Goal: Transaction & Acquisition: Purchase product/service

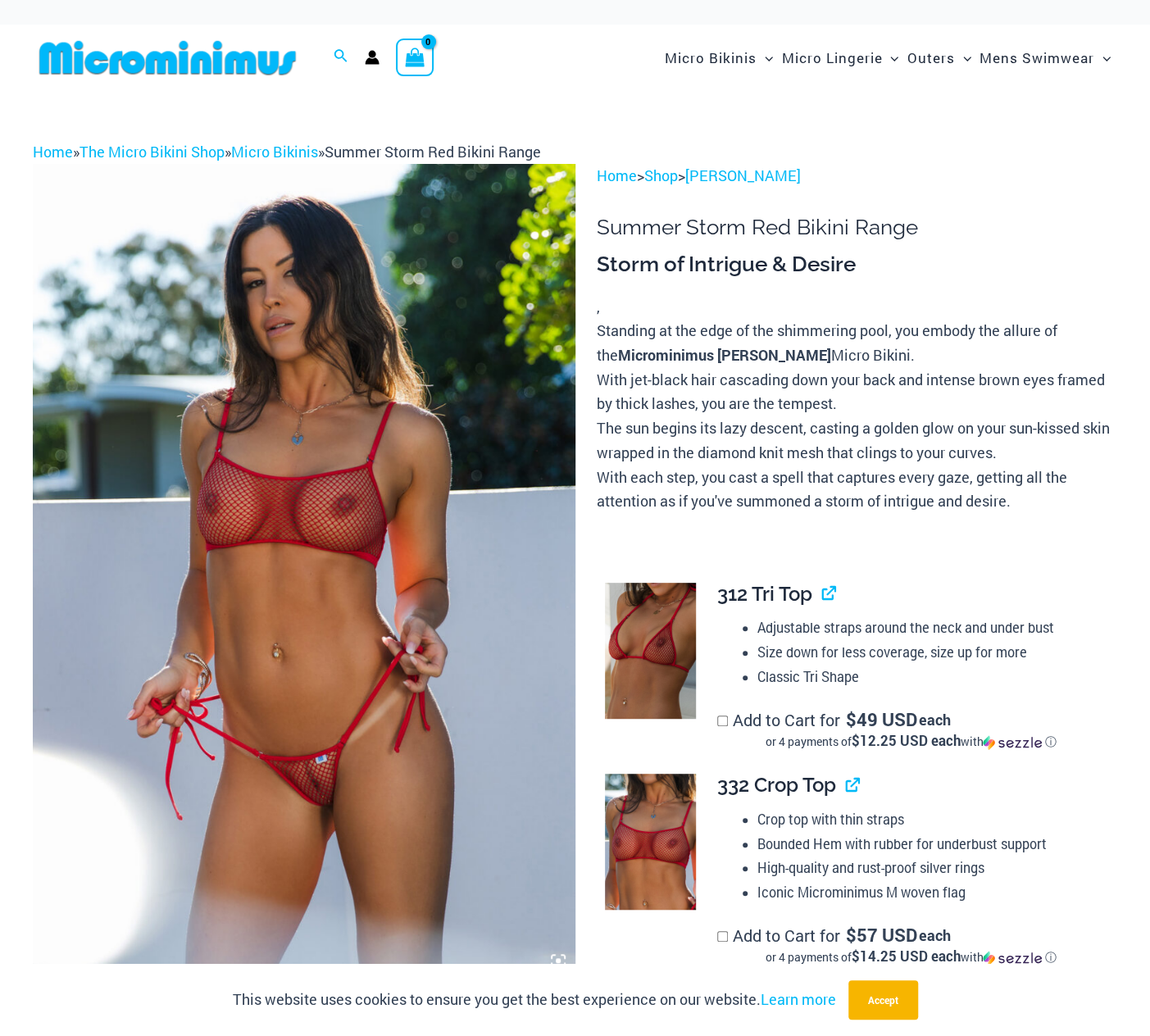
click at [259, 765] on img at bounding box center [304, 570] width 543 height 813
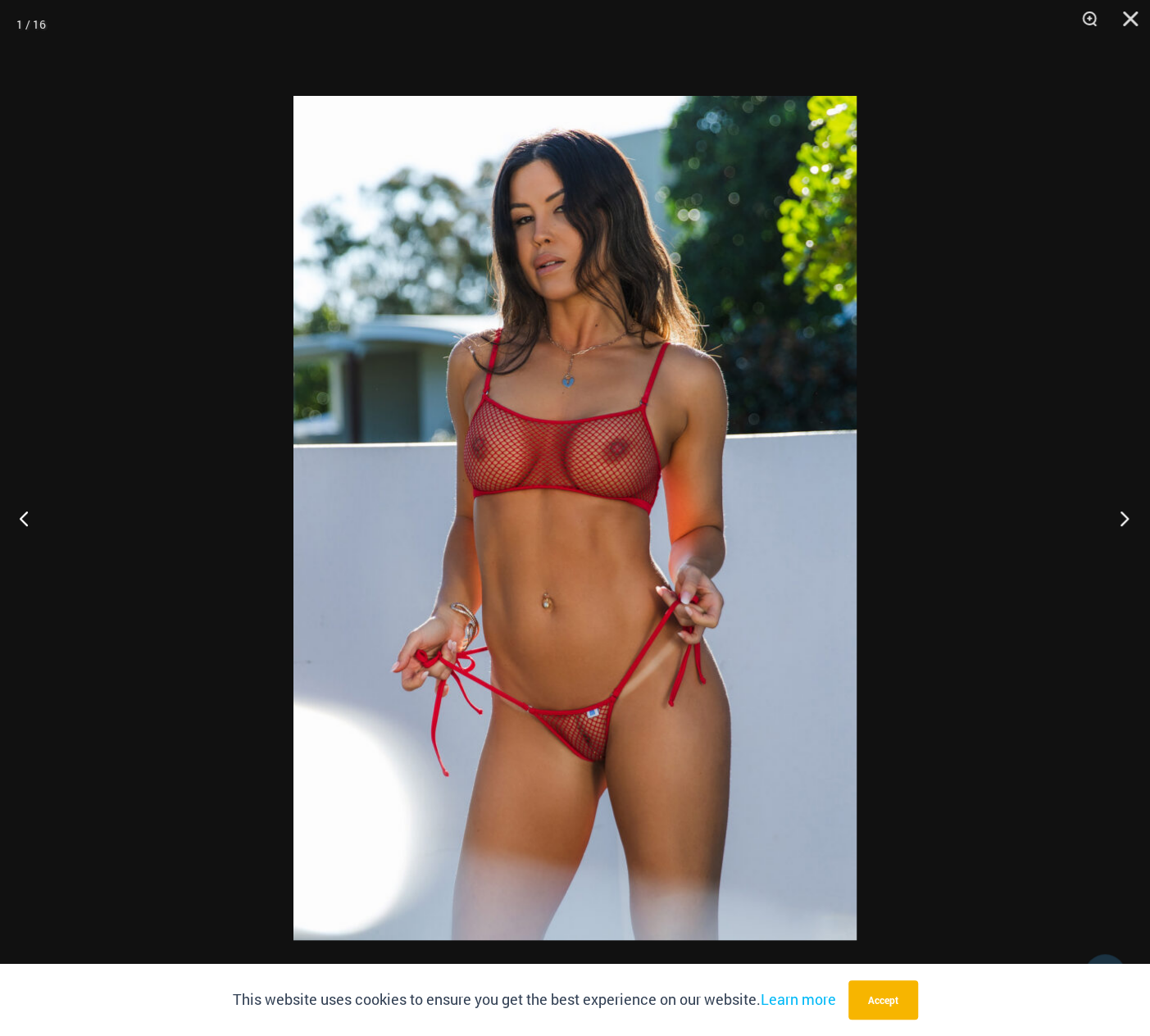
click at [1128, 517] on button "Next" at bounding box center [1119, 517] width 61 height 82
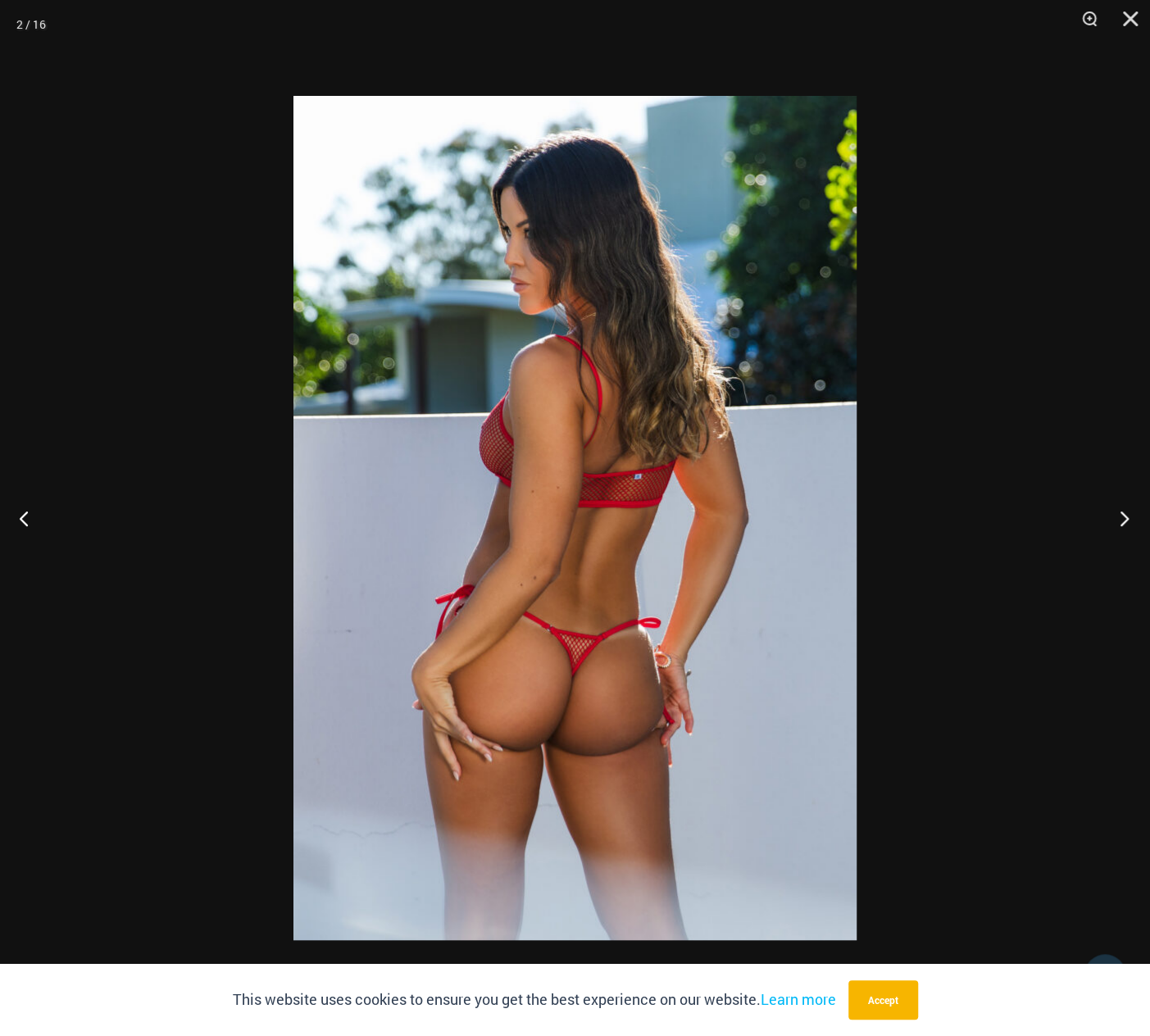
click at [1128, 517] on button "Next" at bounding box center [1119, 517] width 61 height 82
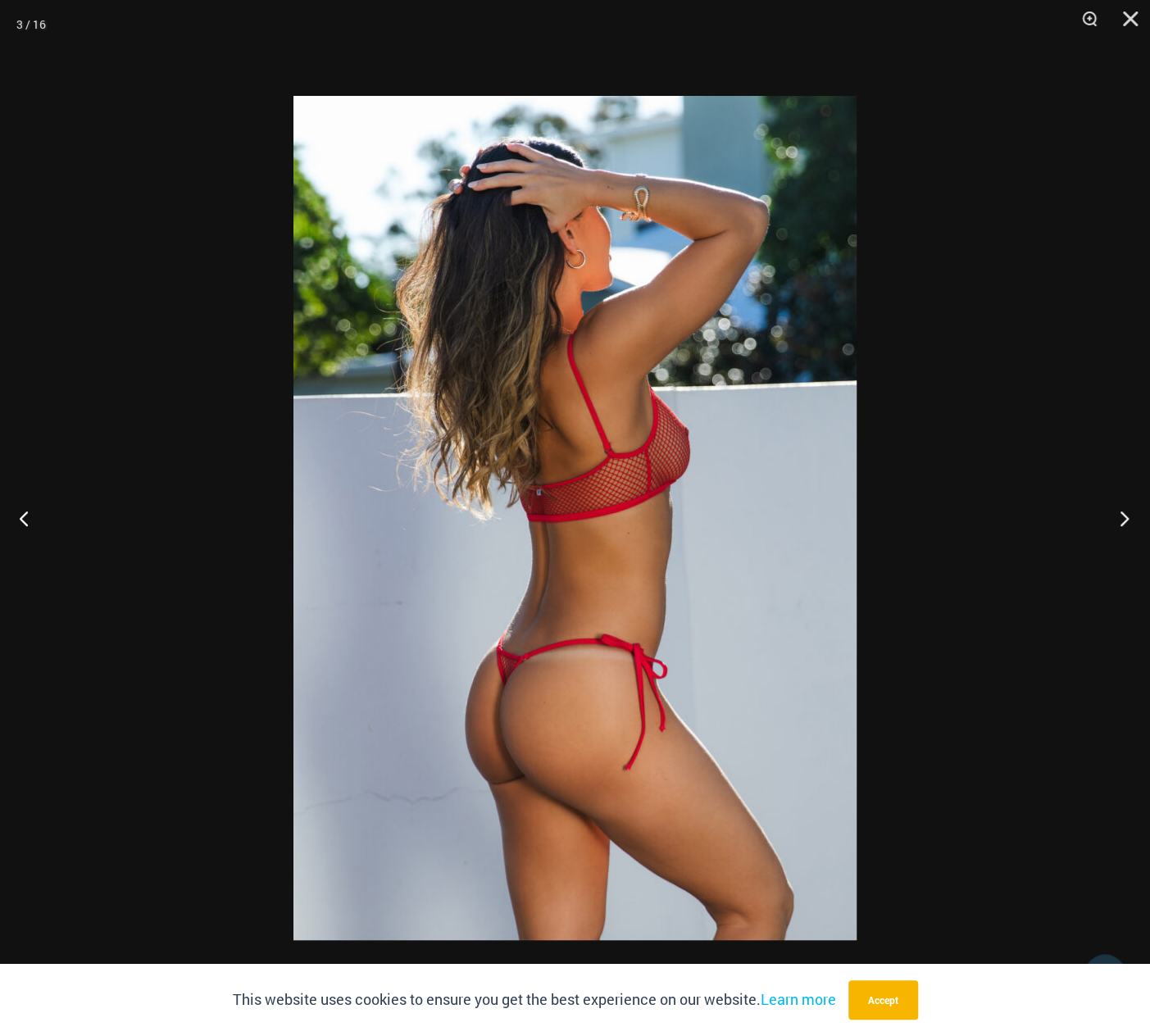
click at [1128, 517] on button "Next" at bounding box center [1119, 517] width 61 height 82
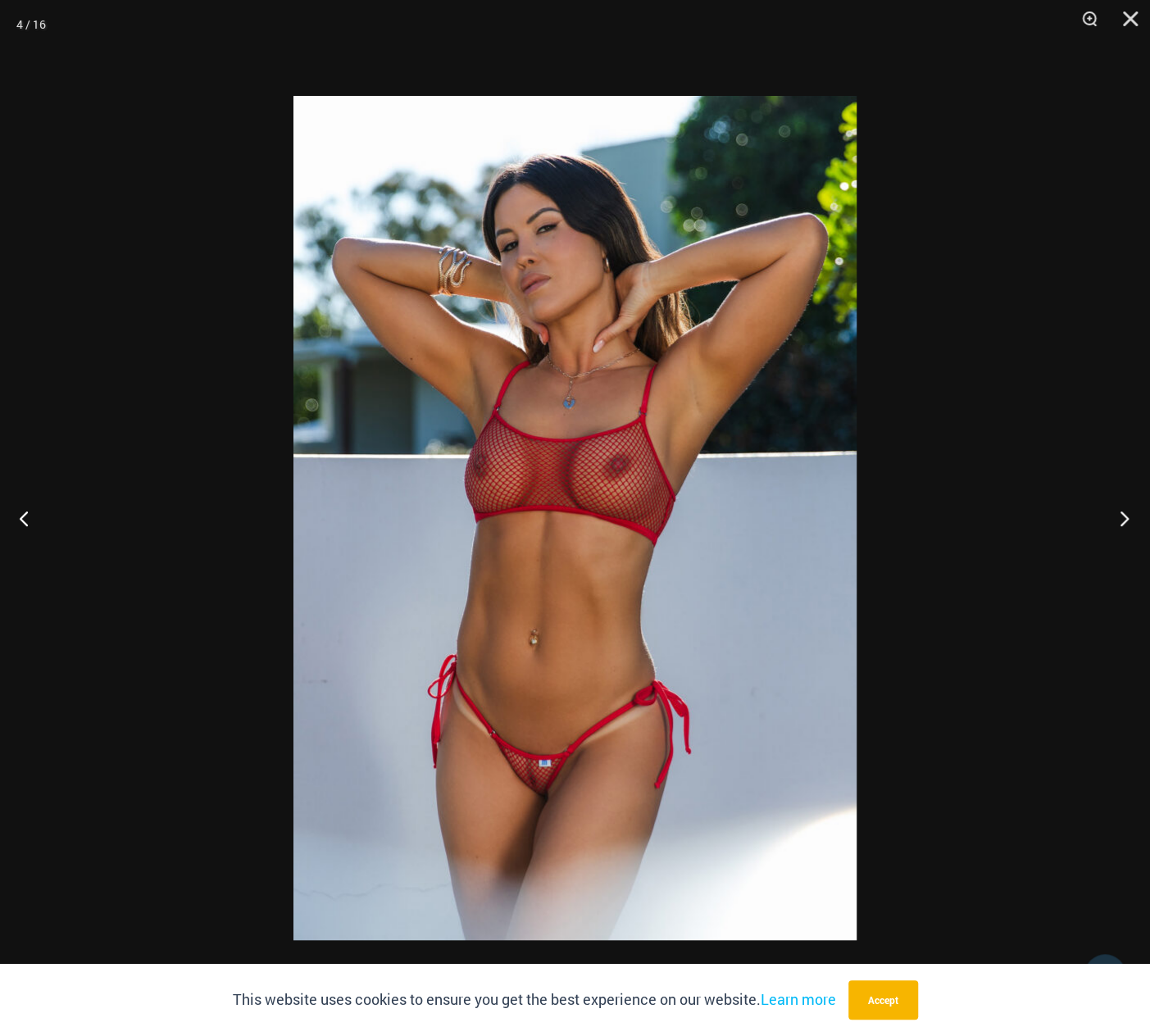
click at [1128, 517] on button "Next" at bounding box center [1119, 517] width 61 height 82
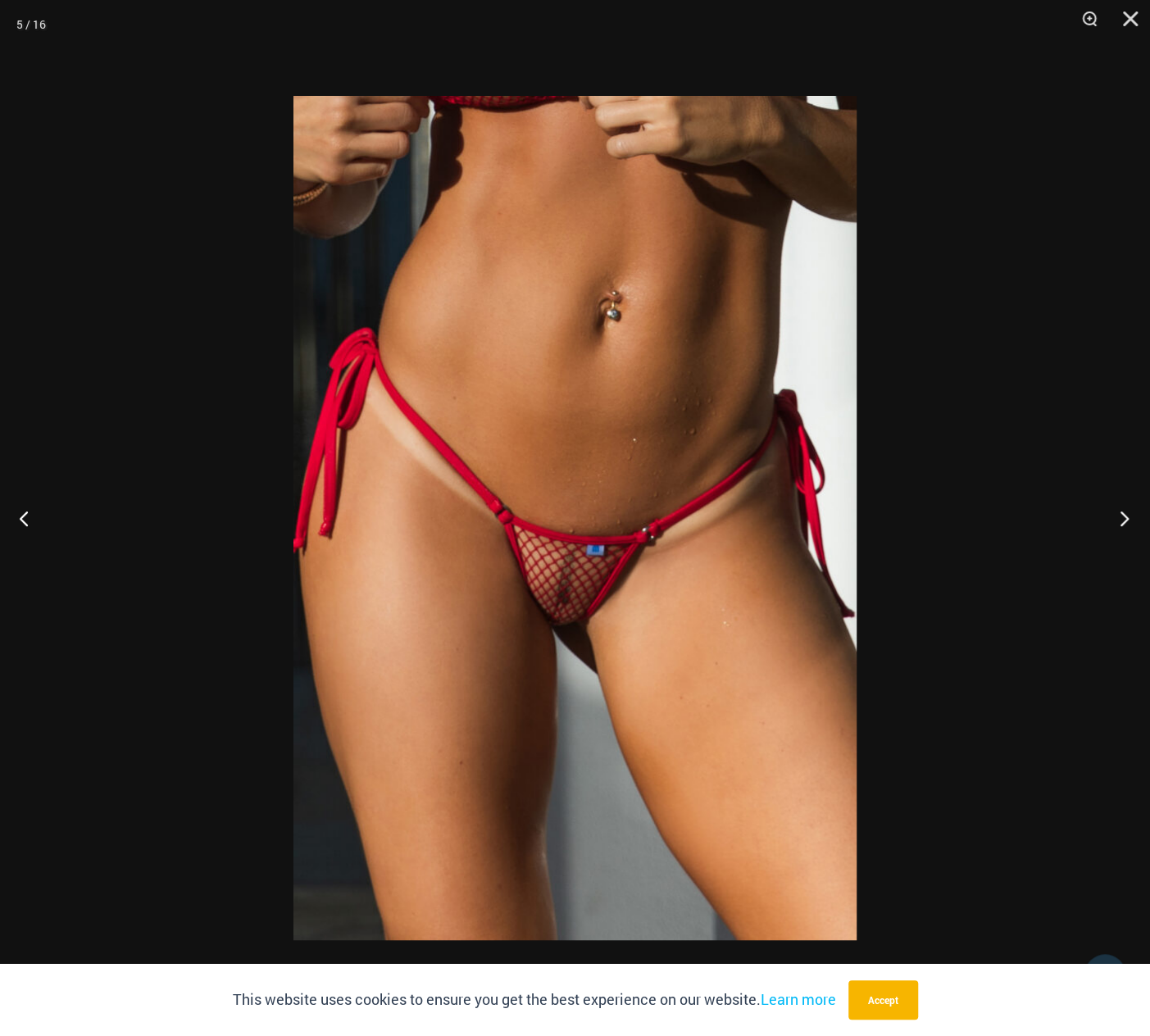
click at [1128, 517] on button "Next" at bounding box center [1119, 517] width 61 height 82
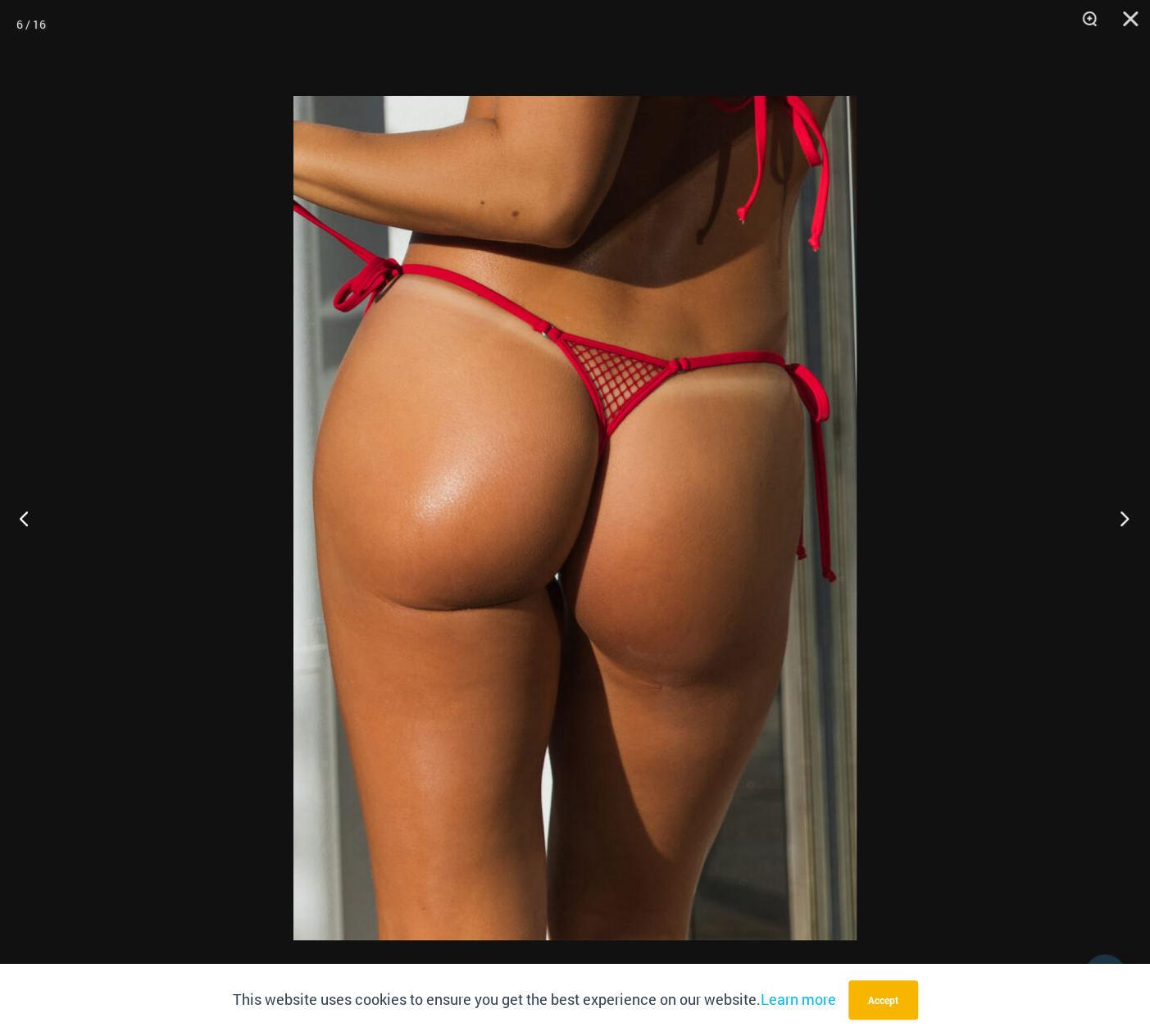
click at [1128, 517] on button "Next" at bounding box center [1119, 517] width 61 height 82
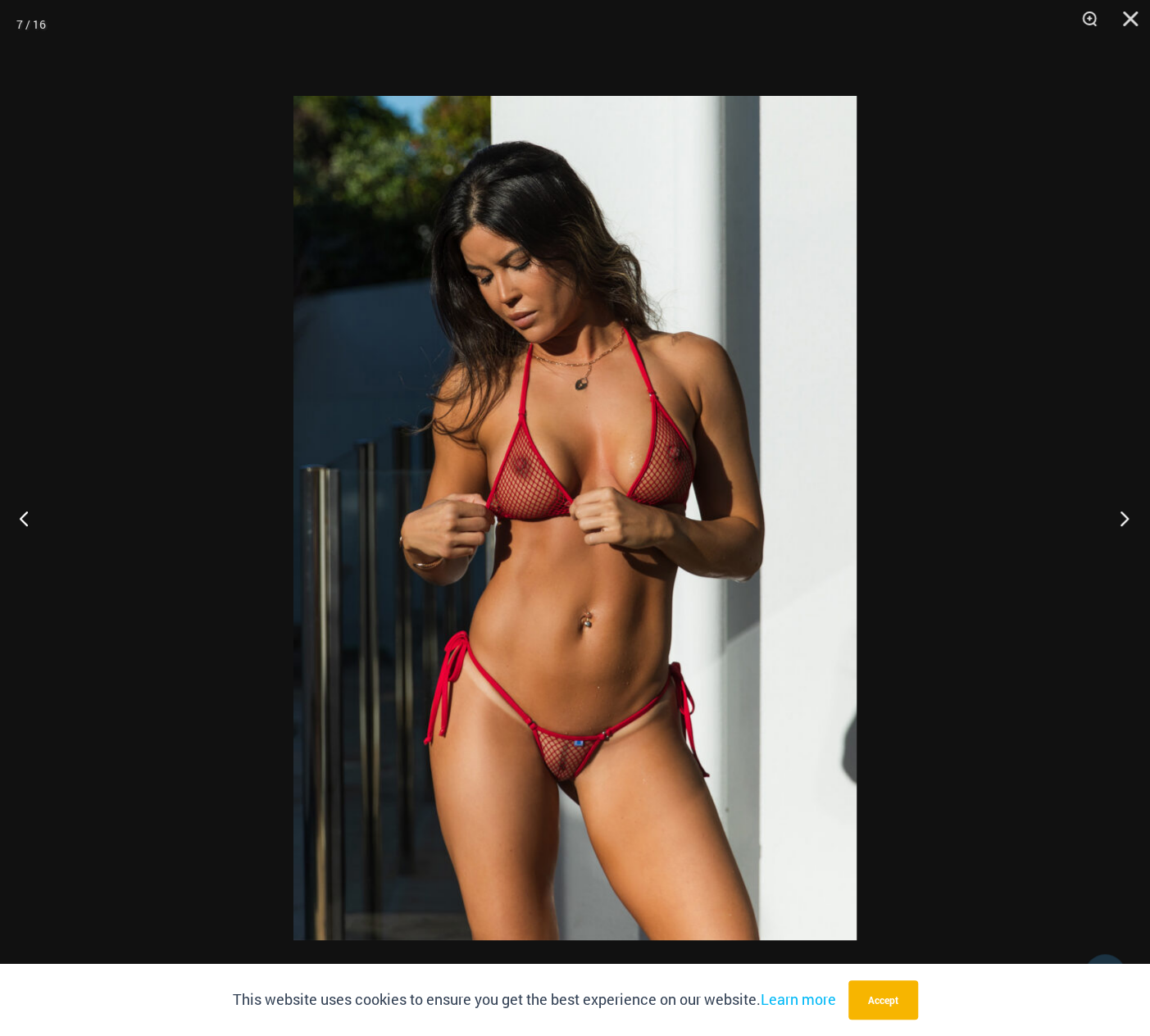
click at [1128, 517] on button "Next" at bounding box center [1119, 517] width 61 height 82
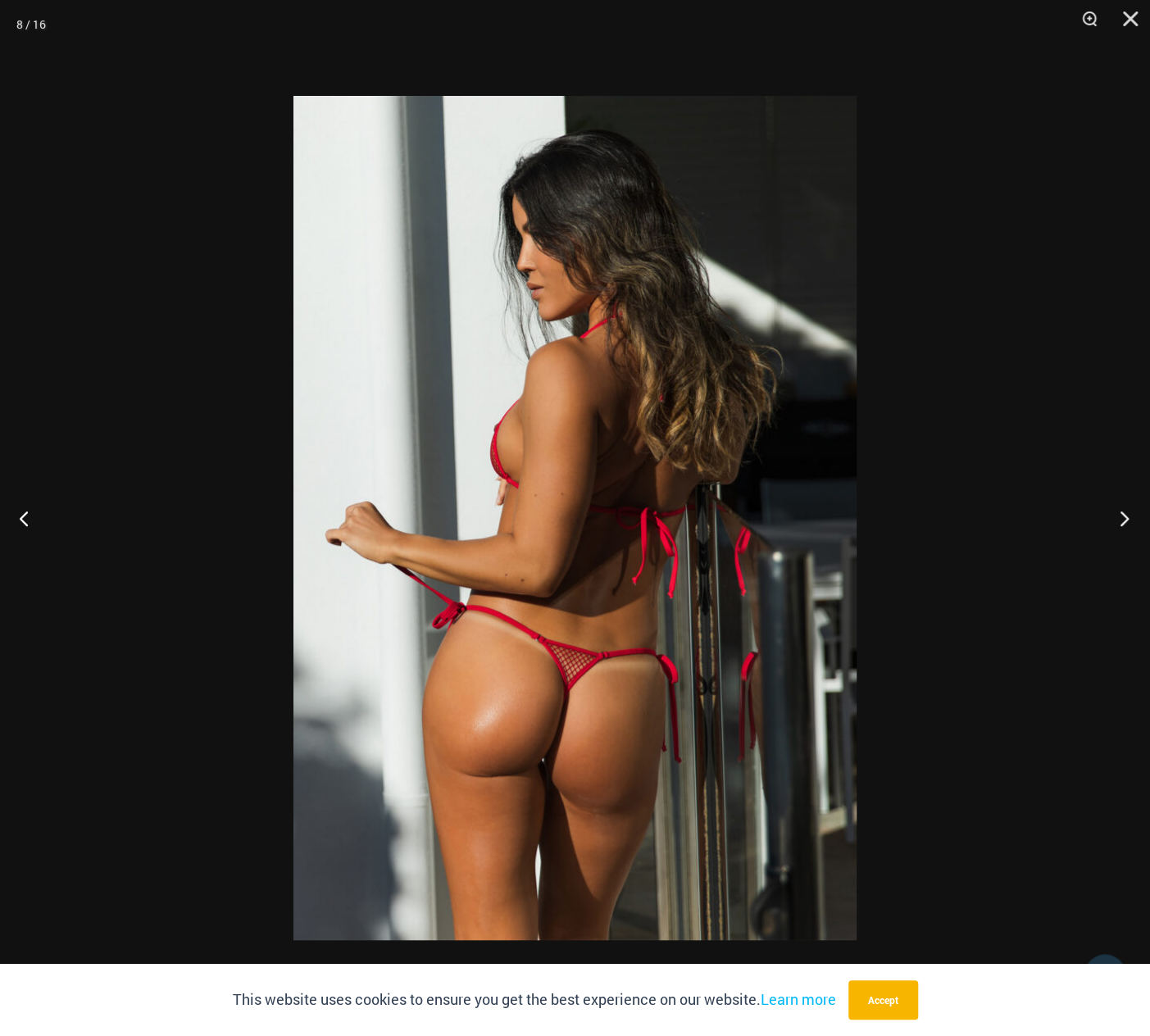
click at [1128, 517] on button "Next" at bounding box center [1119, 517] width 61 height 82
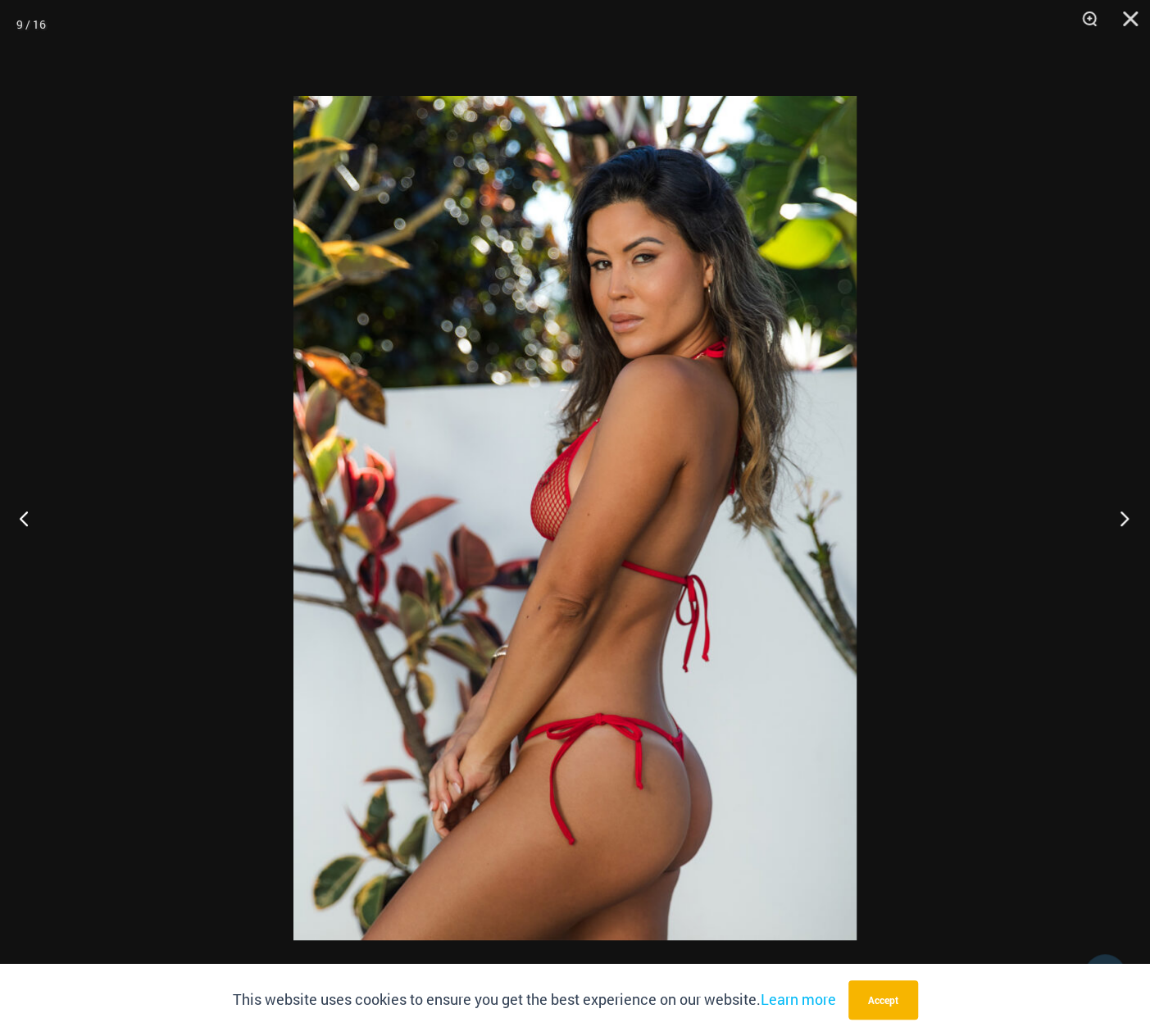
click at [1128, 517] on button "Next" at bounding box center [1119, 517] width 61 height 82
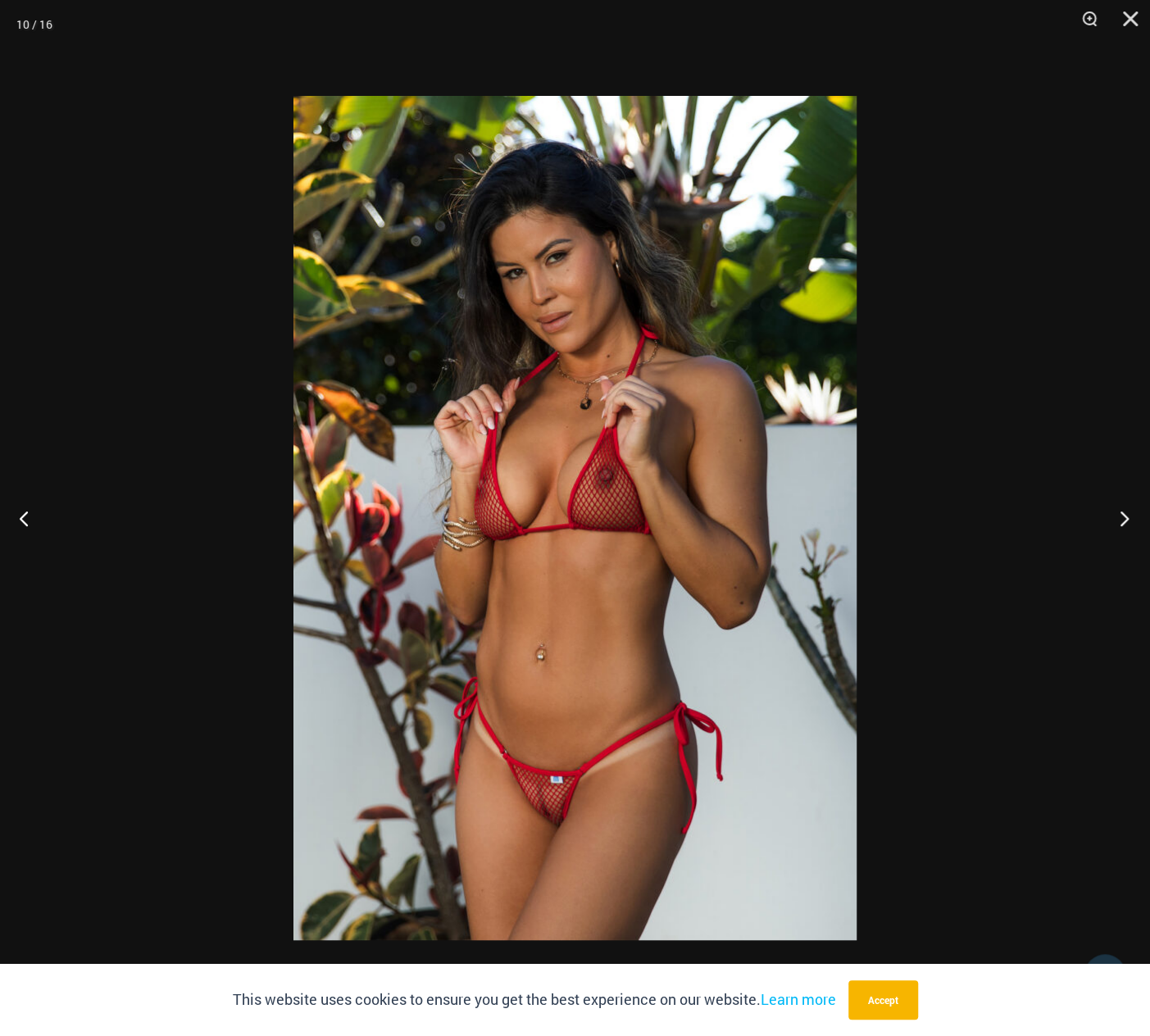
click at [1128, 517] on button "Next" at bounding box center [1119, 517] width 61 height 82
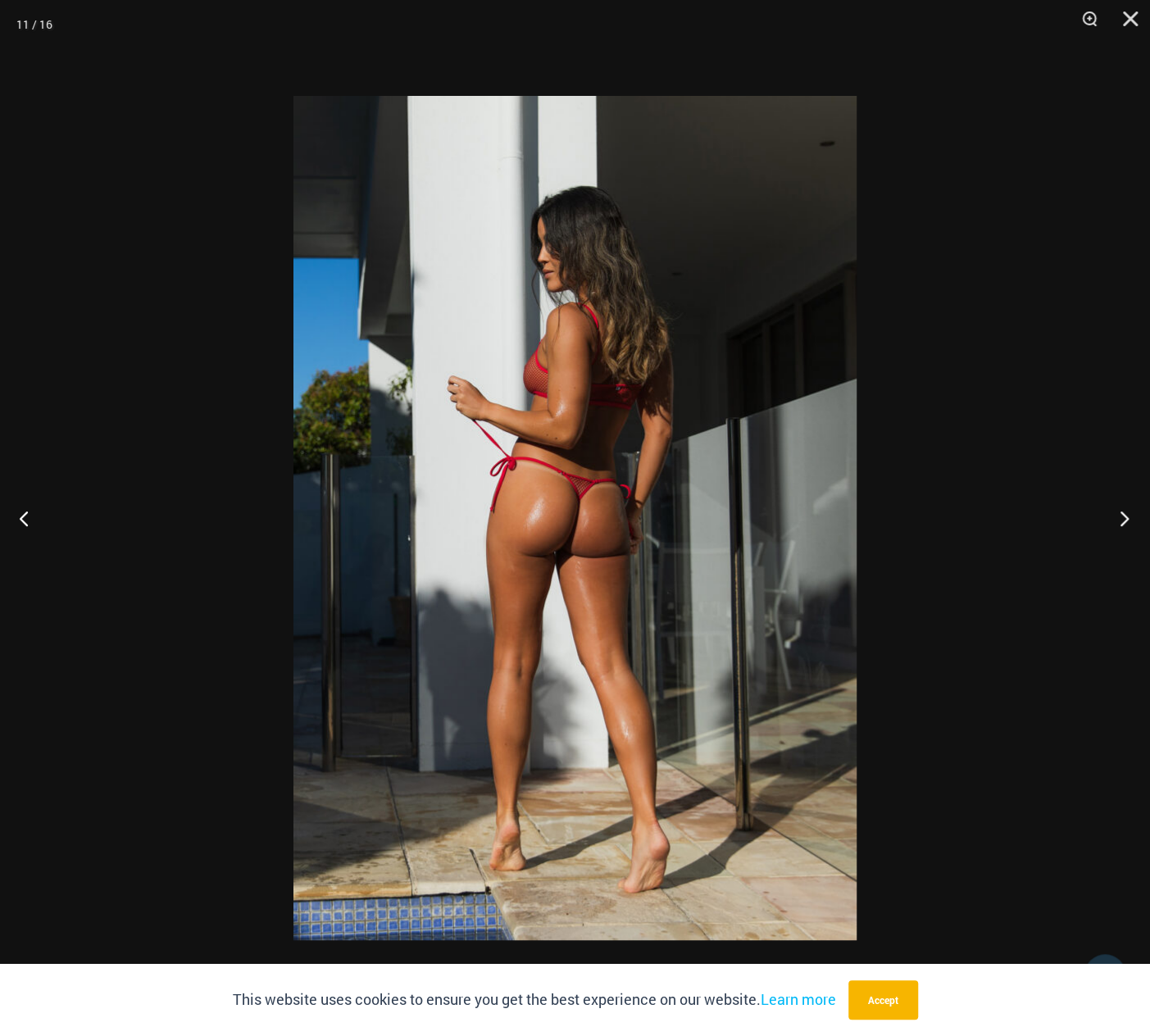
click at [1128, 517] on button "Next" at bounding box center [1119, 517] width 61 height 82
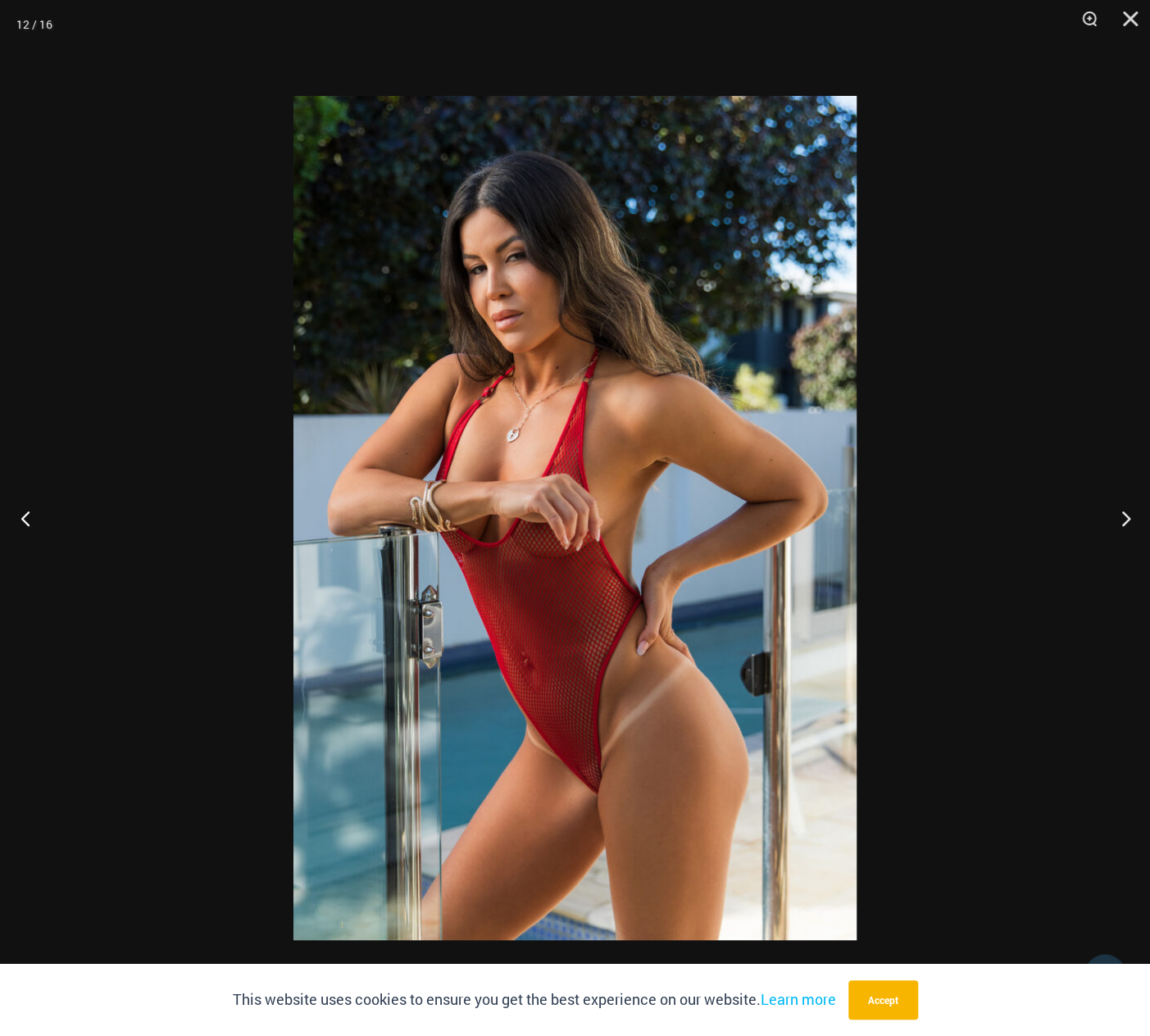
click at [27, 520] on button "Previous" at bounding box center [31, 517] width 61 height 82
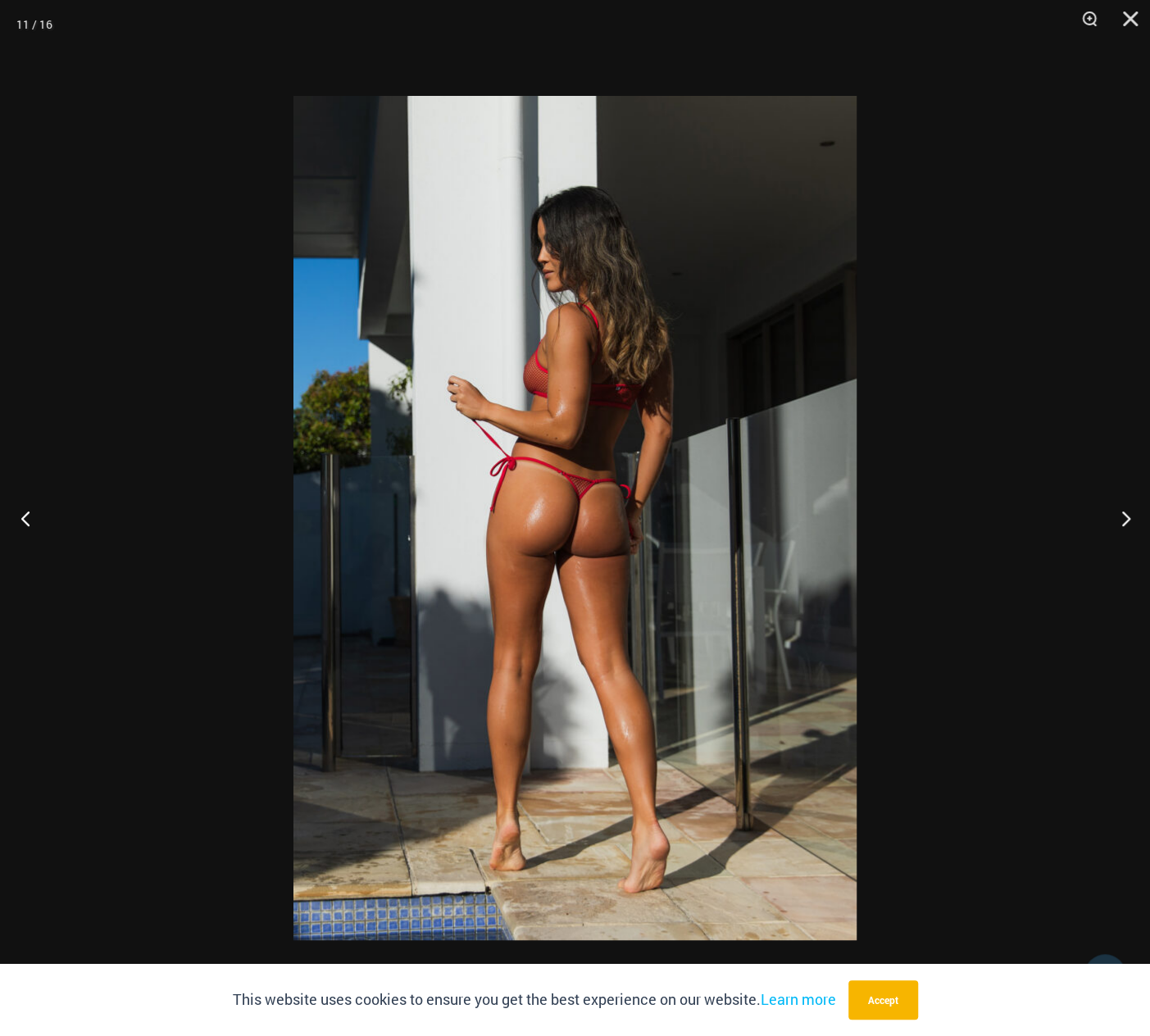
click at [27, 520] on button "Previous" at bounding box center [31, 517] width 61 height 82
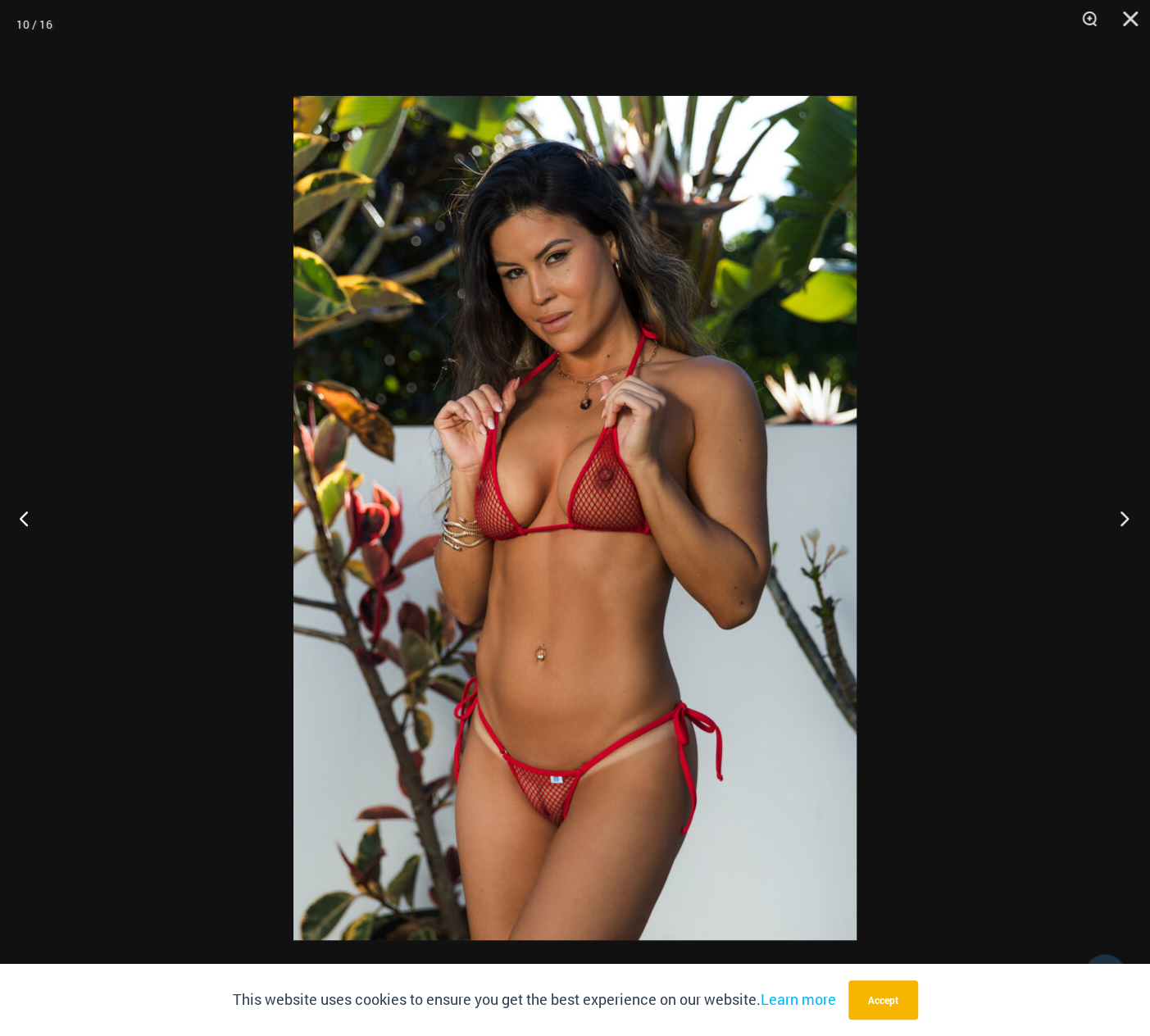
click at [1119, 513] on button "Next" at bounding box center [1119, 517] width 61 height 82
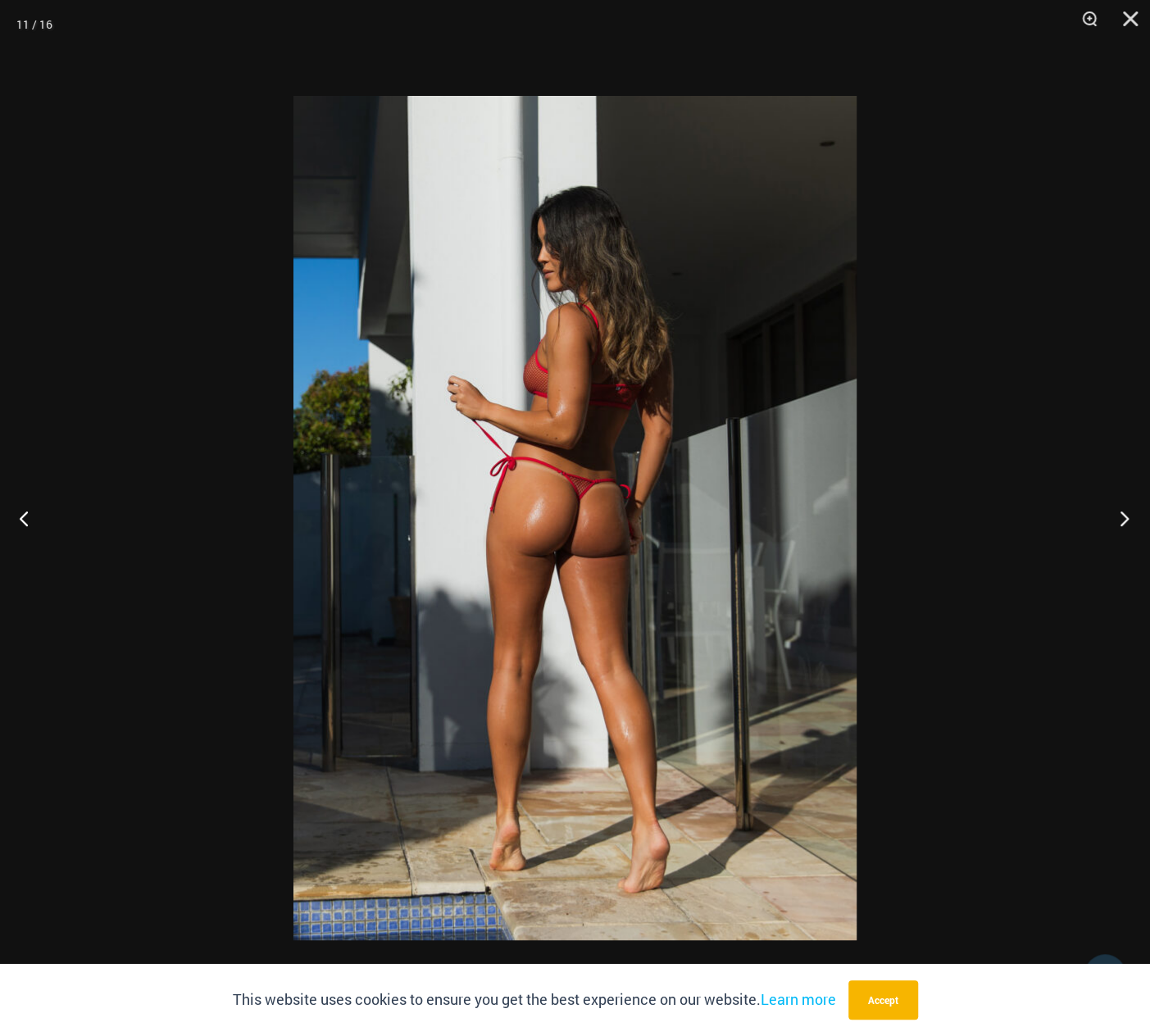
click at [1119, 513] on button "Next" at bounding box center [1119, 517] width 61 height 82
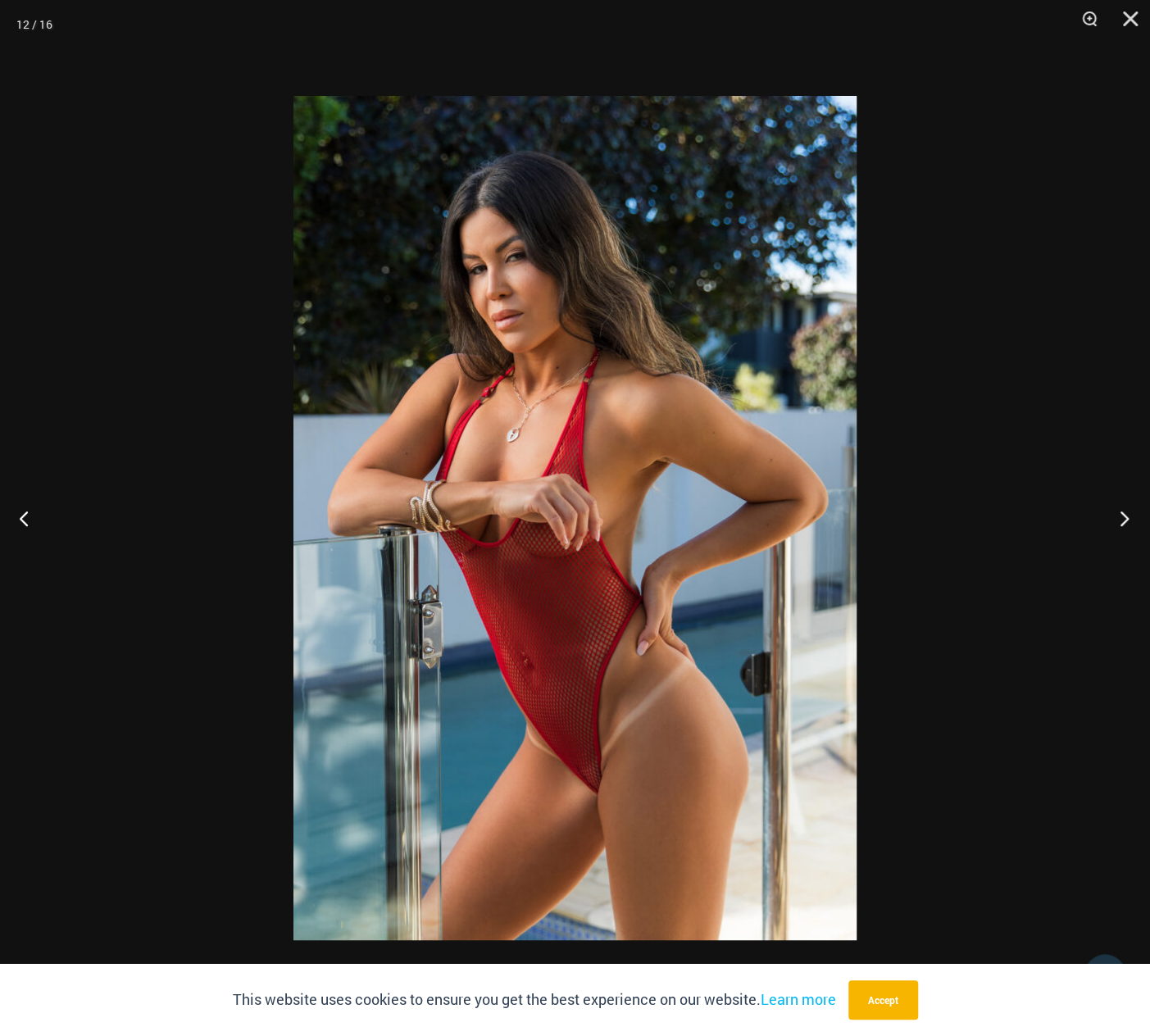
click at [1119, 512] on button "Next" at bounding box center [1119, 517] width 61 height 82
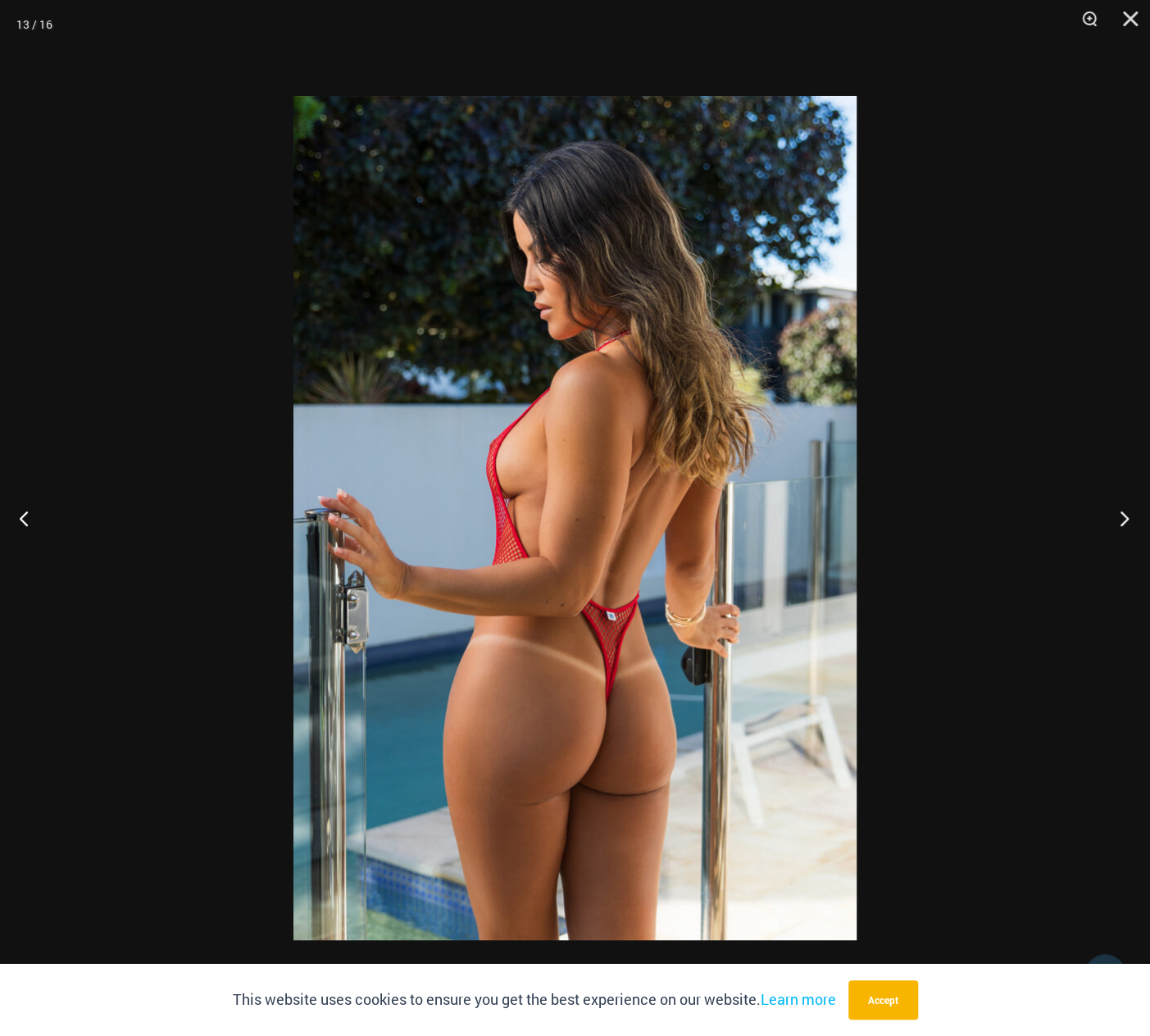
click at [1119, 512] on button "Next" at bounding box center [1119, 517] width 61 height 82
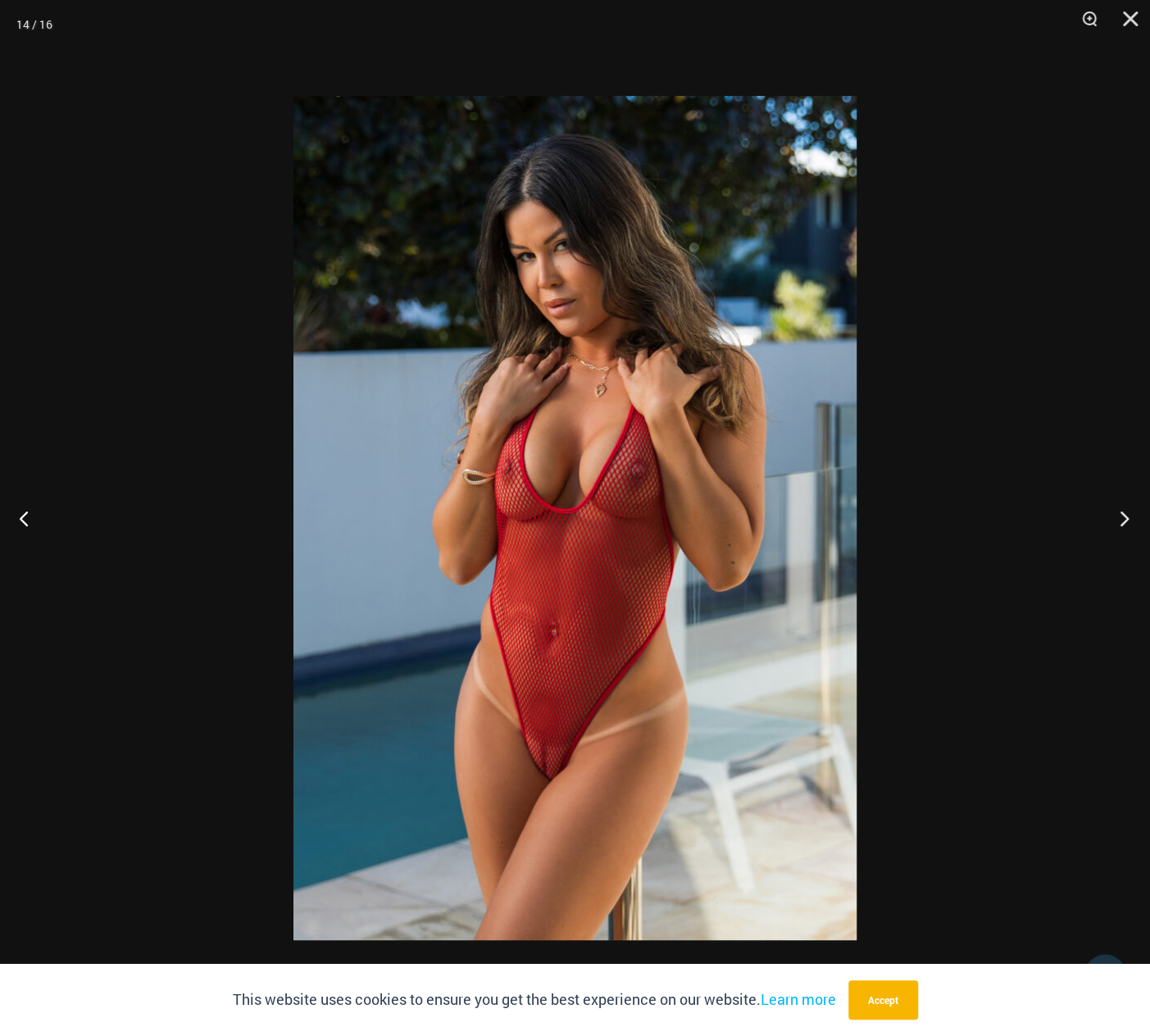
click at [1119, 512] on button "Next" at bounding box center [1119, 517] width 61 height 82
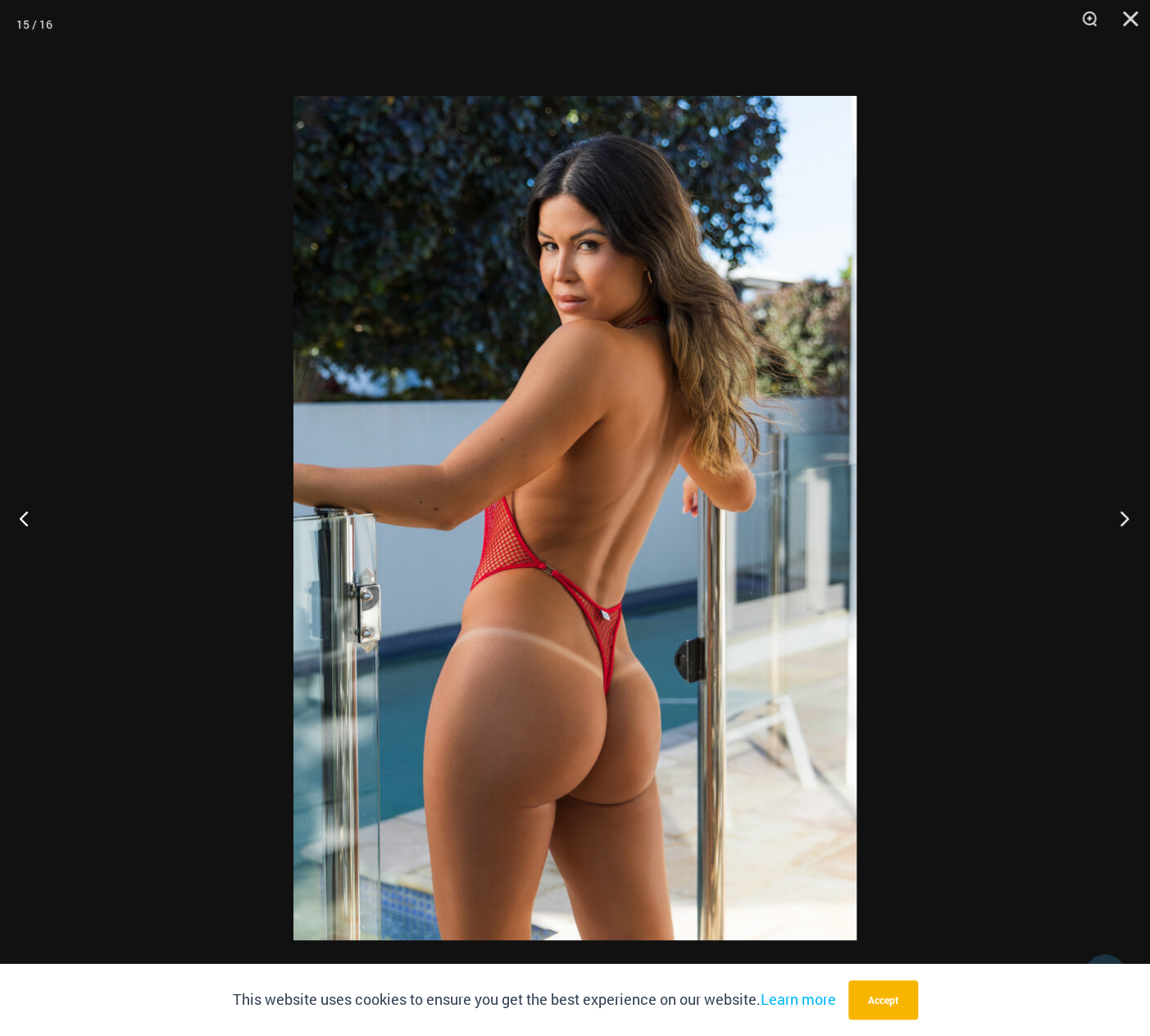
click at [1119, 512] on button "Next" at bounding box center [1119, 517] width 61 height 82
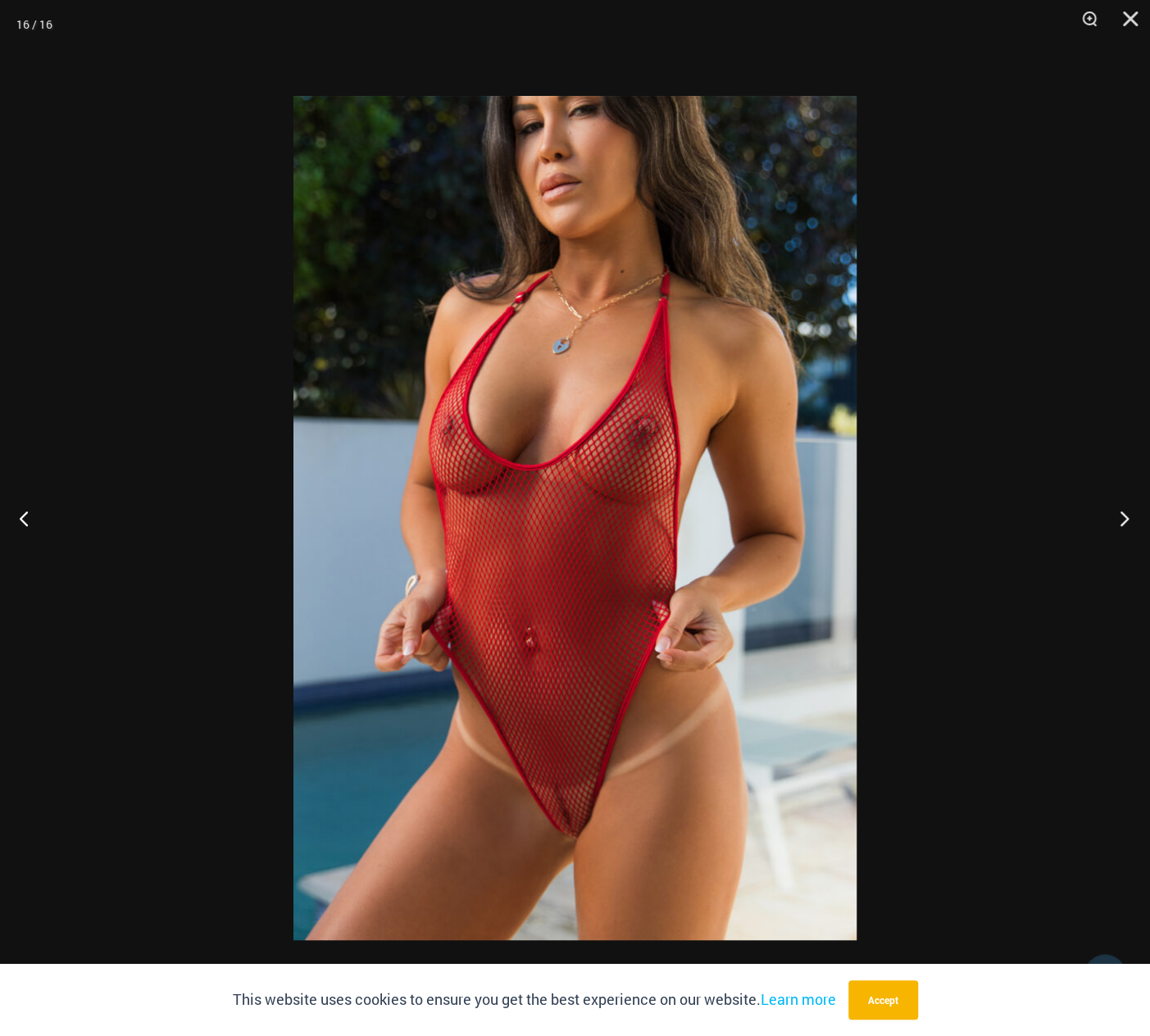
click at [1119, 512] on button "Next" at bounding box center [1119, 517] width 61 height 82
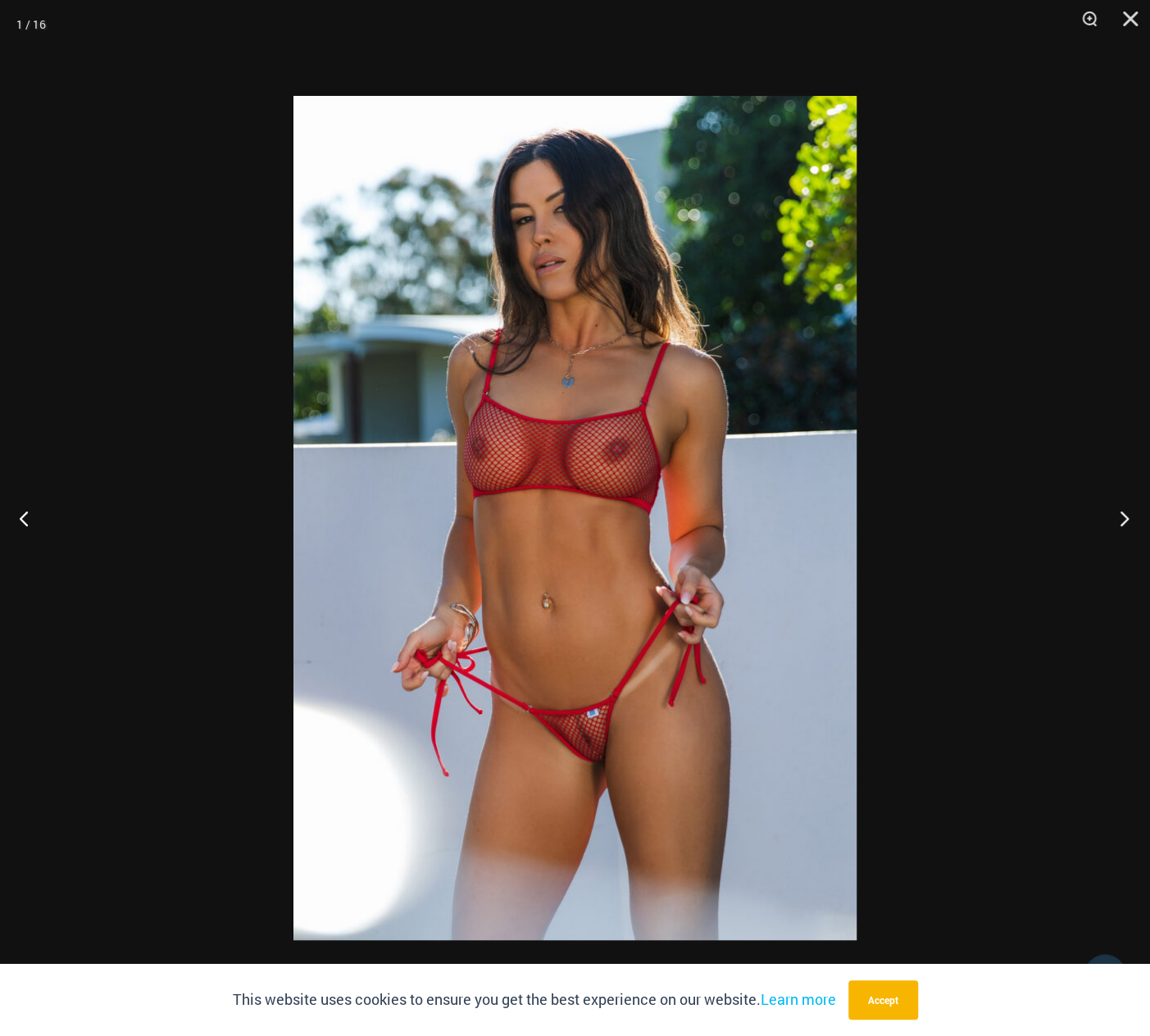
click at [1119, 512] on button "Next" at bounding box center [1119, 517] width 61 height 82
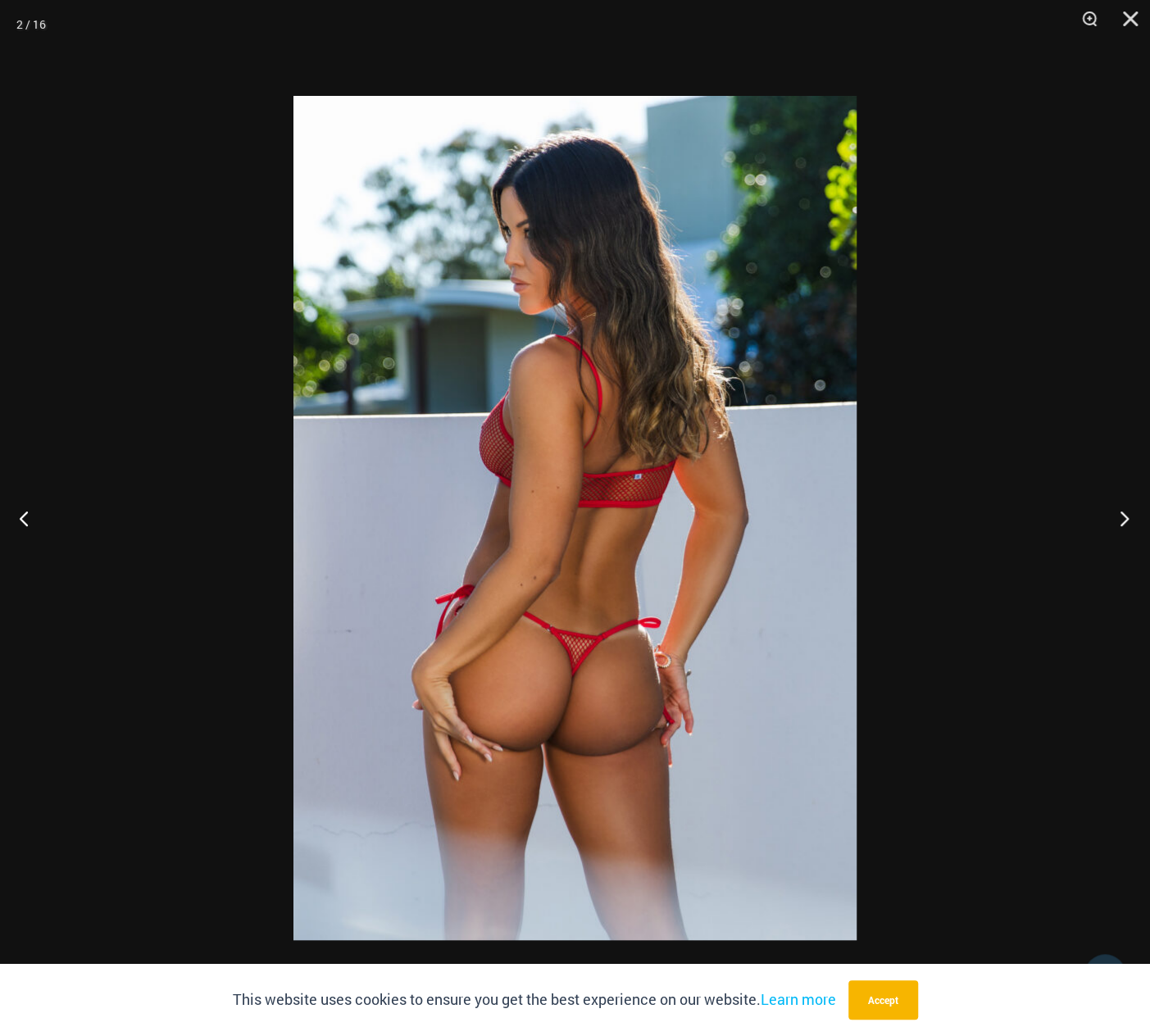
click at [1119, 512] on button "Next" at bounding box center [1119, 517] width 61 height 82
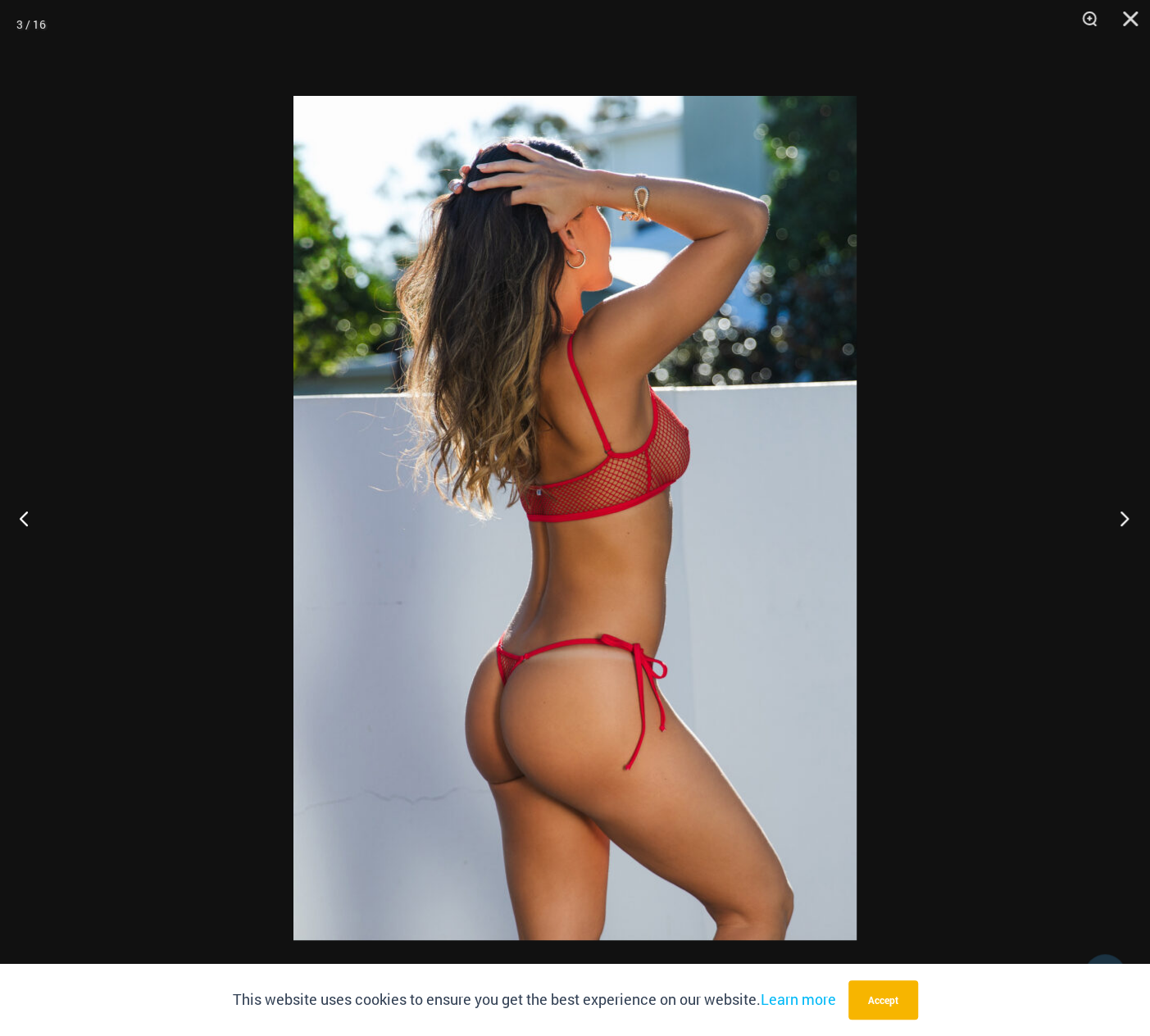
click at [1119, 512] on button "Next" at bounding box center [1119, 517] width 61 height 82
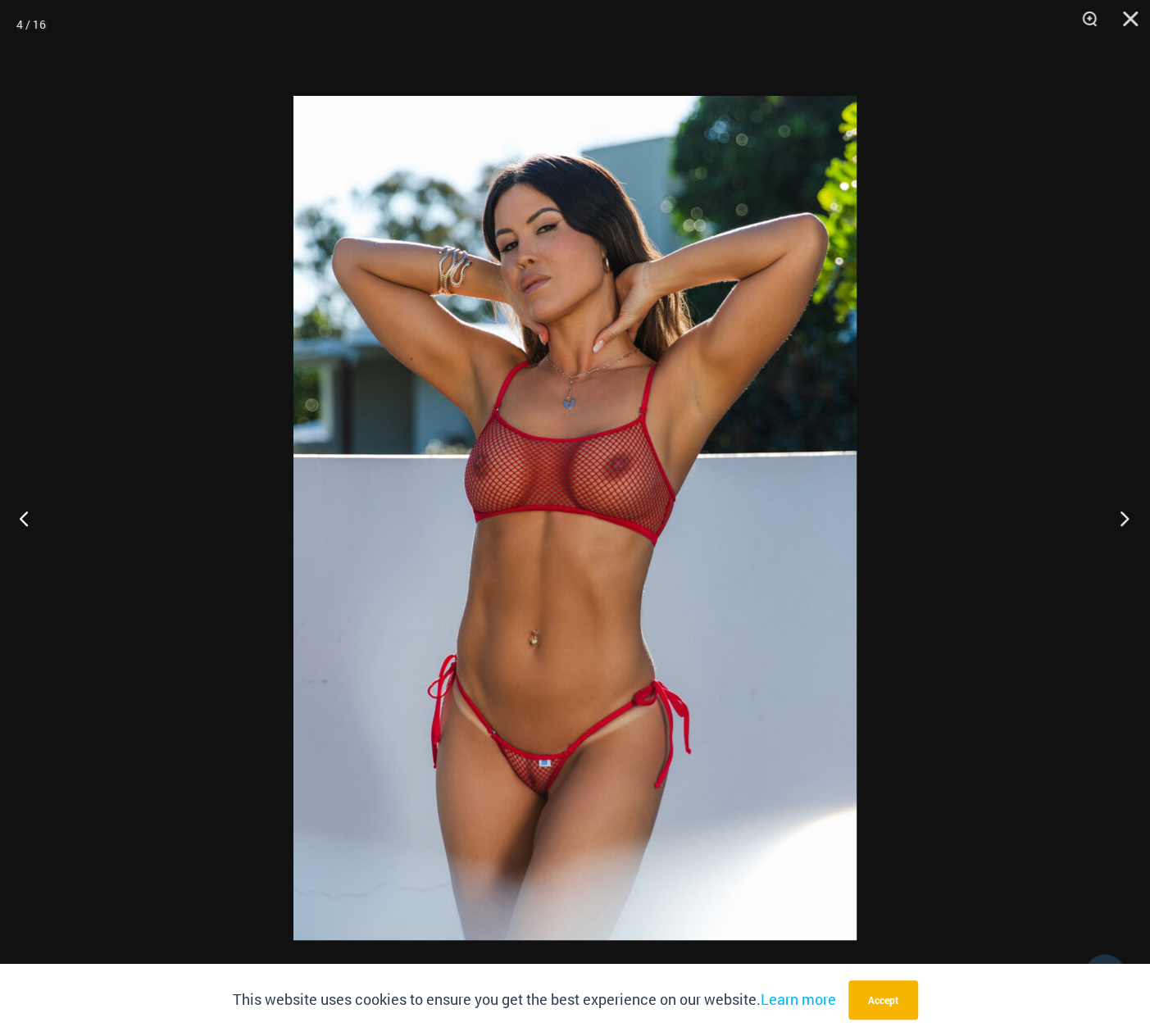
click at [1119, 512] on button "Next" at bounding box center [1119, 517] width 61 height 82
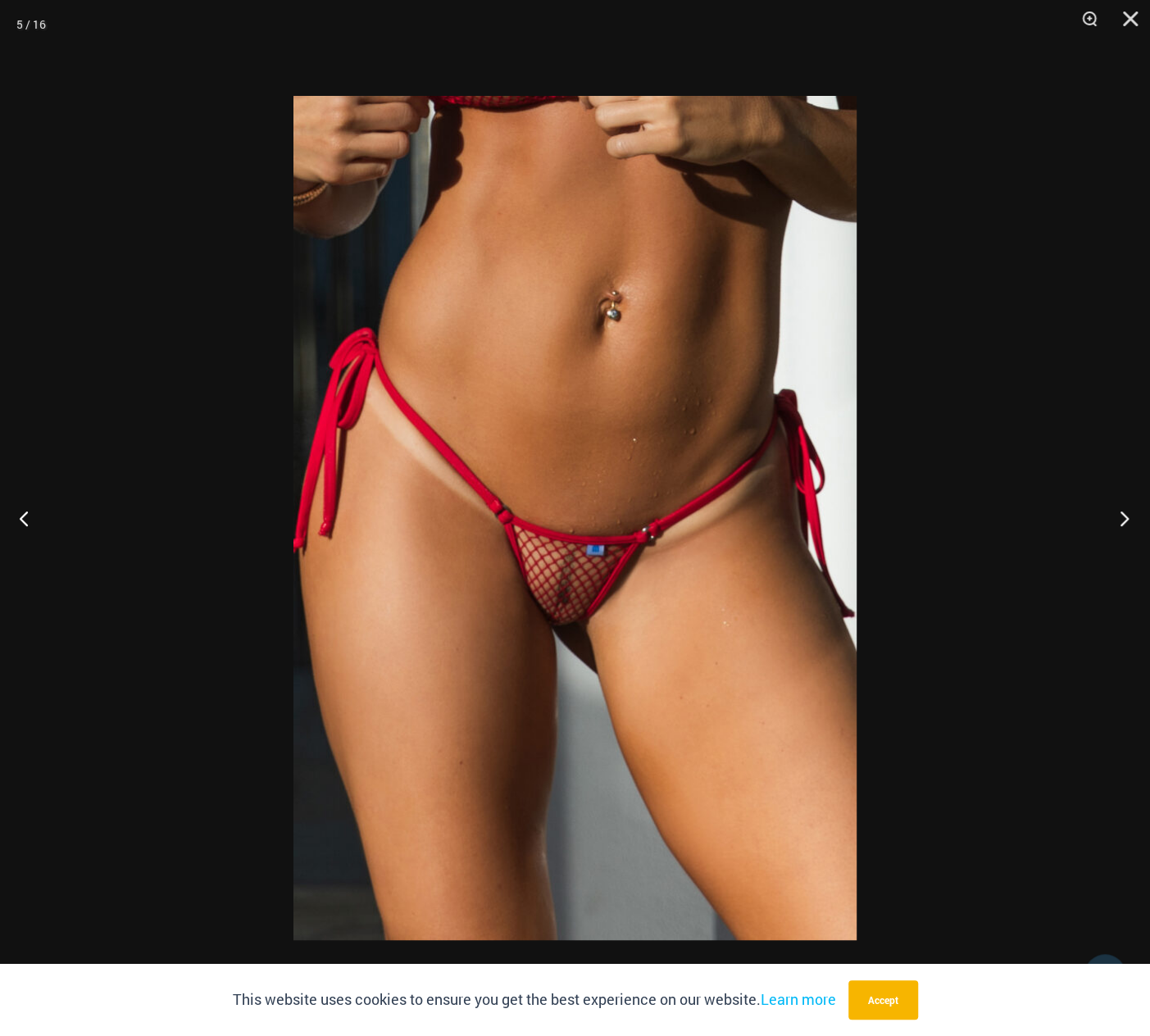
click at [1119, 512] on button "Next" at bounding box center [1119, 517] width 61 height 82
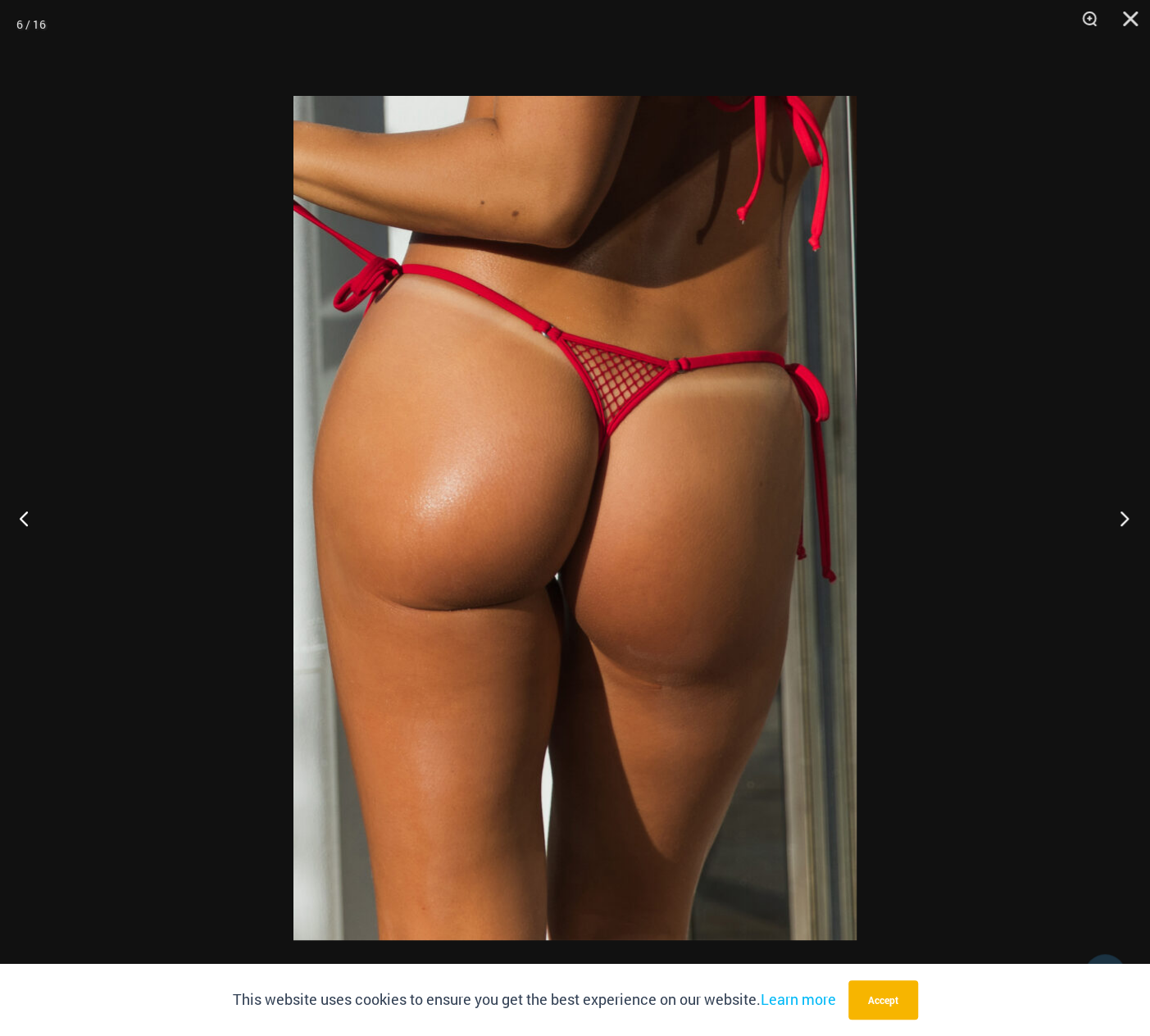
click at [1119, 512] on button "Next" at bounding box center [1119, 517] width 61 height 82
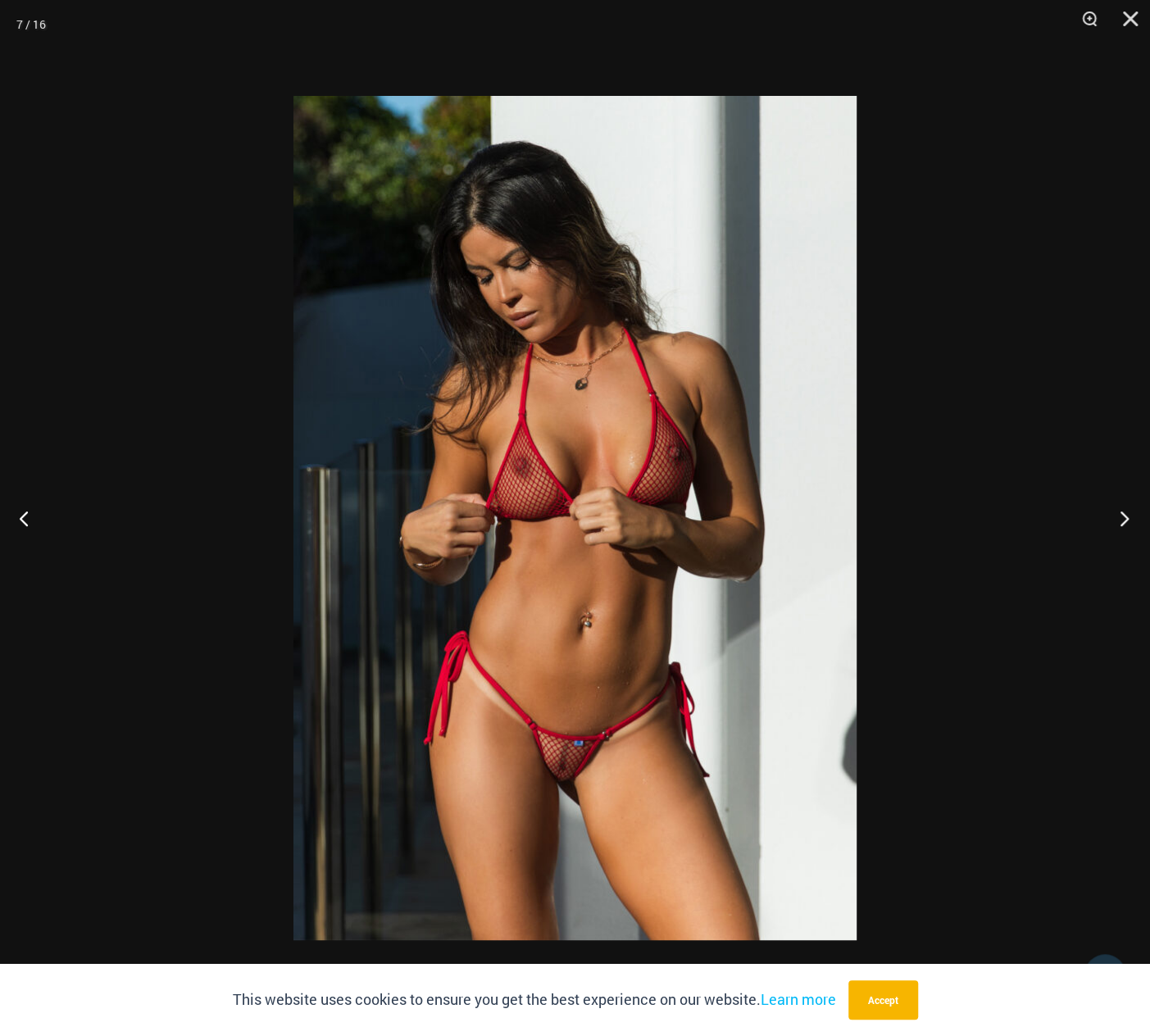
click at [1119, 512] on button "Next" at bounding box center [1119, 517] width 61 height 82
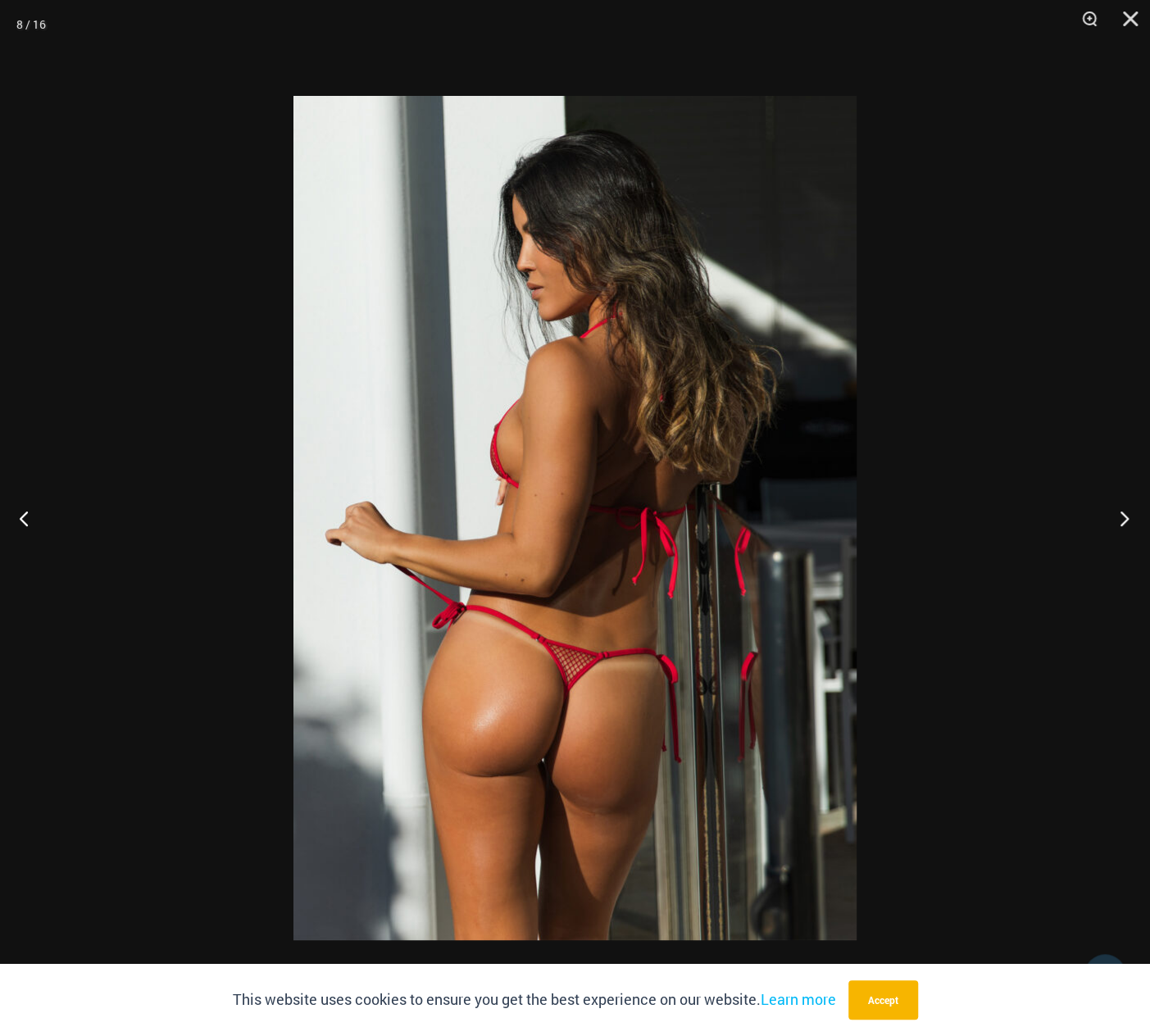
click at [1119, 512] on button "Next" at bounding box center [1119, 517] width 61 height 82
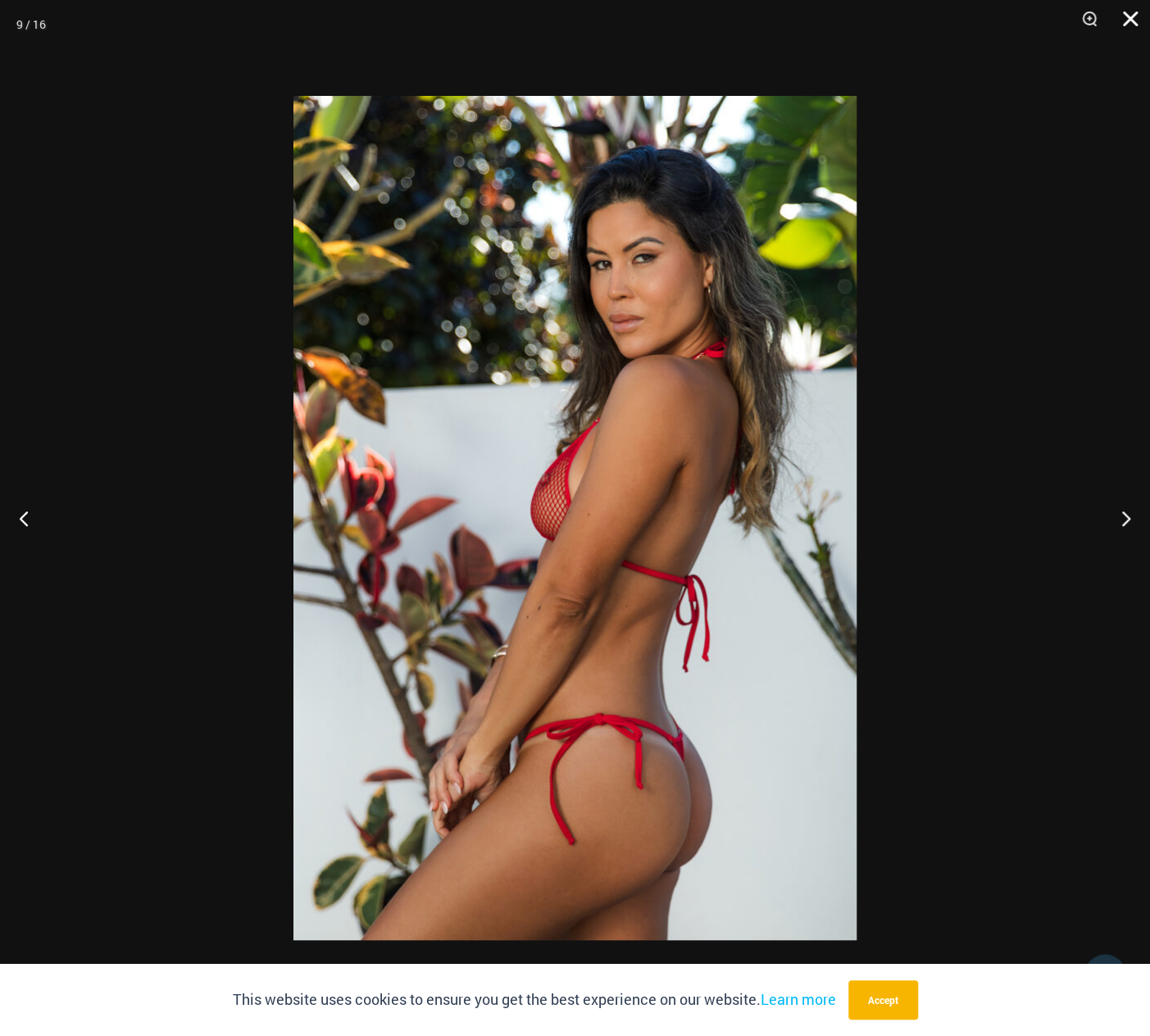
click at [1134, 22] on button "Close" at bounding box center [1125, 25] width 41 height 49
